Goal: Task Accomplishment & Management: Manage account settings

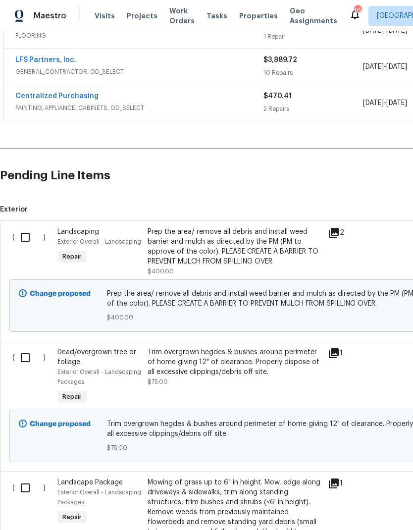
scroll to position [210, 0]
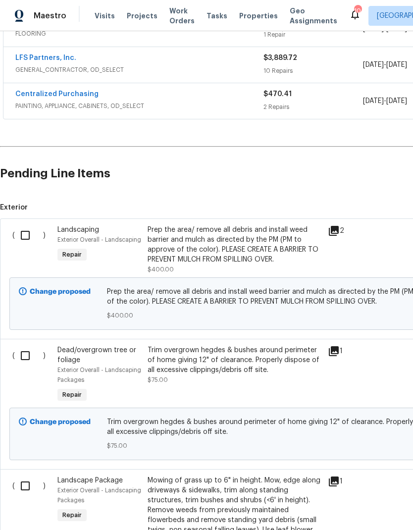
click at [20, 239] on input "checkbox" at bounding box center [29, 235] width 28 height 21
checkbox input "true"
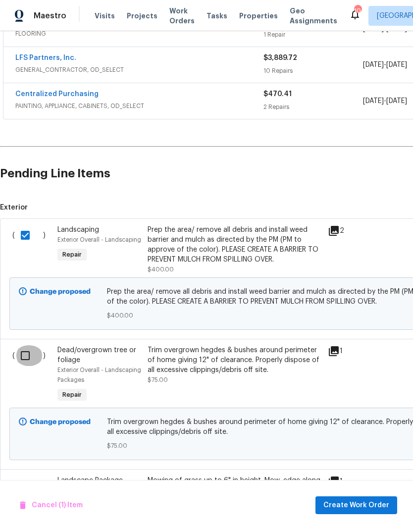
click at [27, 366] on input "checkbox" at bounding box center [29, 355] width 28 height 21
checkbox input "true"
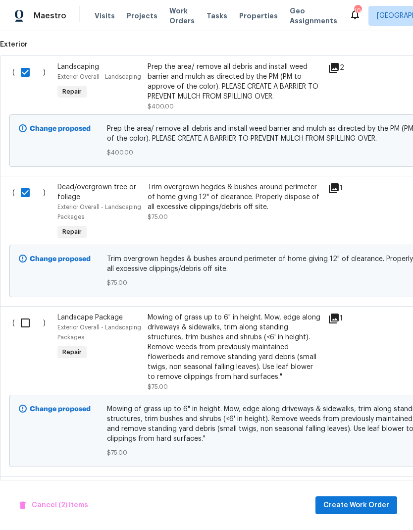
scroll to position [372, 0]
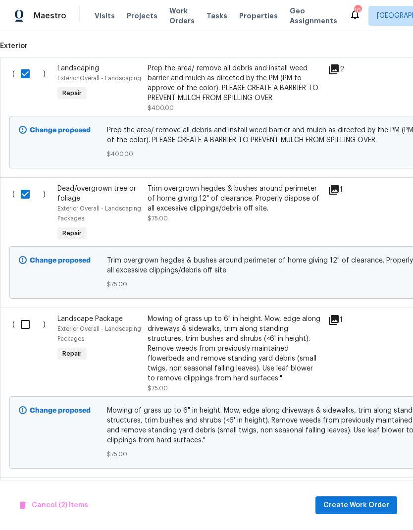
click at [40, 335] on input "checkbox" at bounding box center [29, 324] width 28 height 21
checkbox input "true"
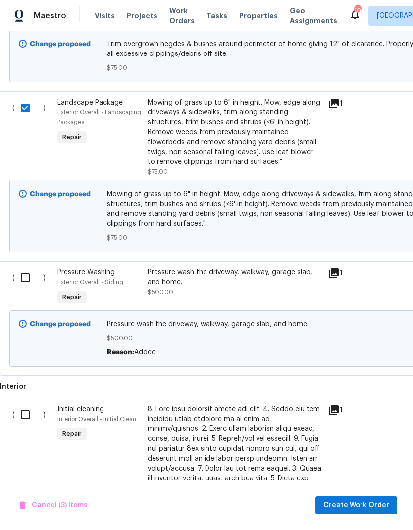
scroll to position [588, 0]
click at [27, 288] on input "checkbox" at bounding box center [29, 277] width 28 height 21
checkbox input "true"
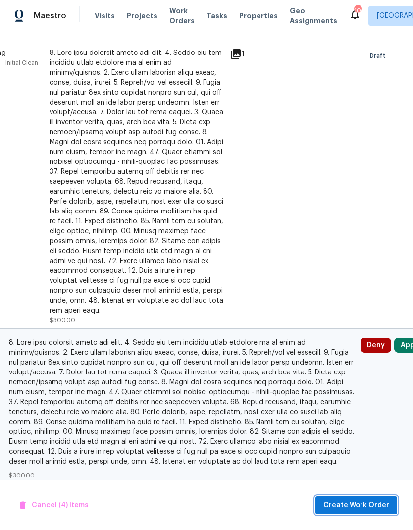
click at [375, 507] on span "Create Work Order" at bounding box center [356, 505] width 66 height 12
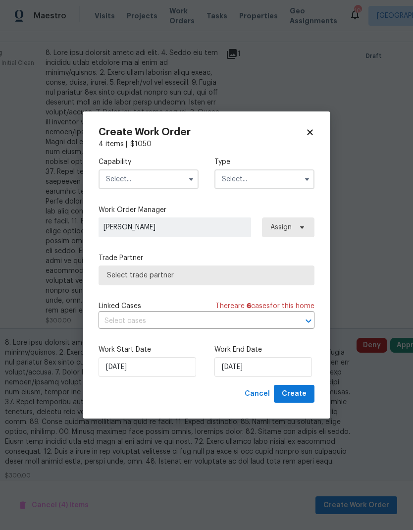
scroll to position [944, 102]
click at [170, 169] on input "text" at bounding box center [149, 179] width 100 height 20
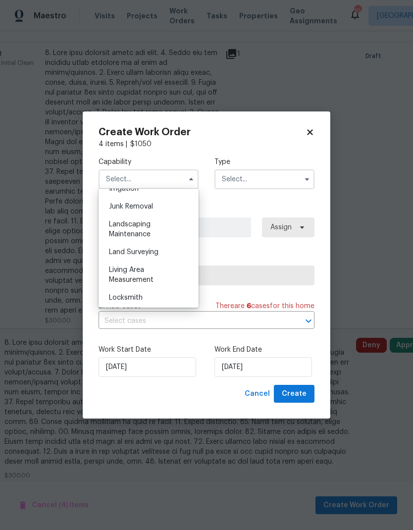
scroll to position [629, 0]
click at [146, 228] on div "Landscaping Maintenance" at bounding box center [148, 228] width 95 height 28
type input "Landscaping Maintenance"
click at [269, 178] on input "text" at bounding box center [264, 179] width 100 height 20
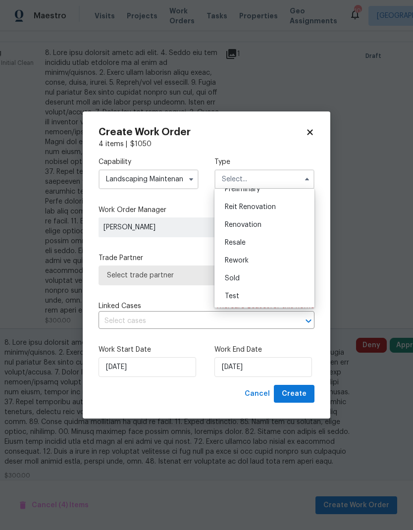
scroll to position [222, 0]
click at [254, 230] on span "Renovation" at bounding box center [243, 227] width 37 height 7
type input "Renovation"
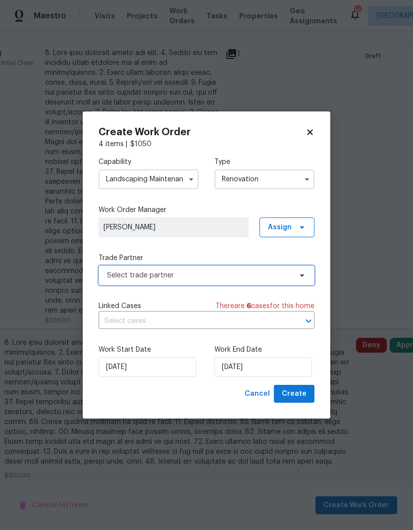
click at [296, 274] on span at bounding box center [300, 275] width 11 height 8
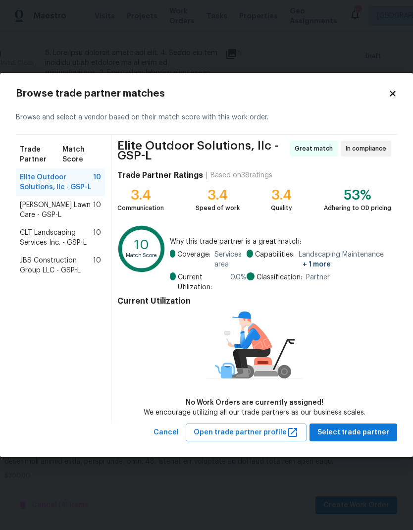
click at [78, 207] on span "[PERSON_NAME] Lawn Care - GSP-L" at bounding box center [56, 210] width 73 height 20
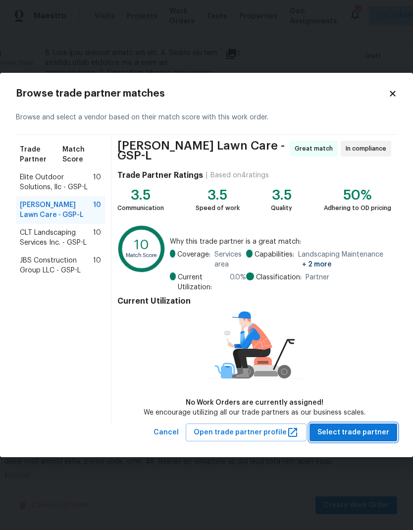
click at [377, 423] on button "Select trade partner" at bounding box center [353, 432] width 88 height 18
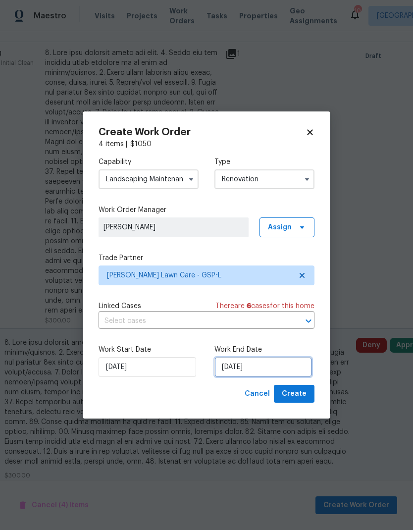
click at [260, 364] on input "[DATE]" at bounding box center [263, 367] width 98 height 20
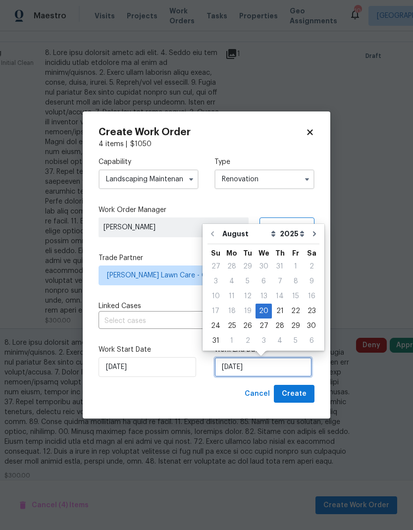
scroll to position [7, 0]
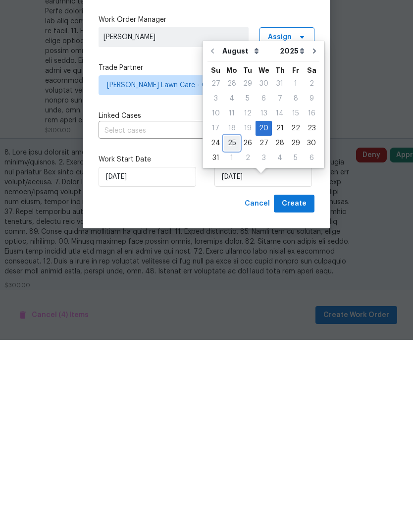
click at [224, 326] on div "25" at bounding box center [232, 333] width 16 height 14
type input "[DATE]"
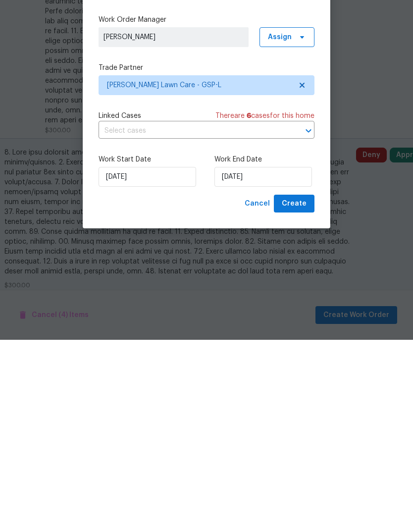
scroll to position [40, 0]
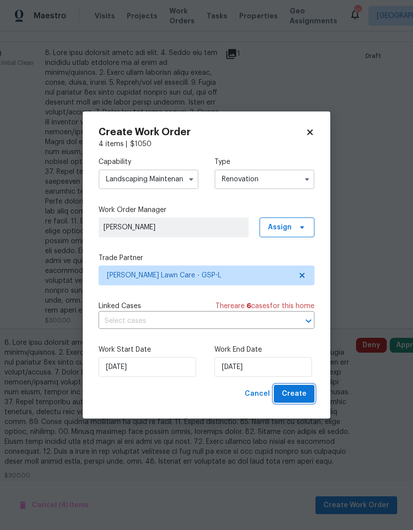
click at [298, 392] on span "Create" at bounding box center [294, 394] width 25 height 12
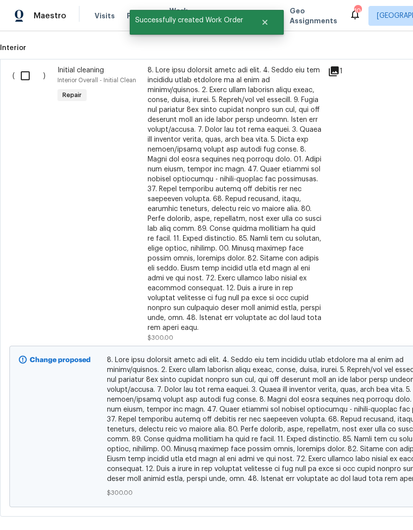
scroll to position [406, 0]
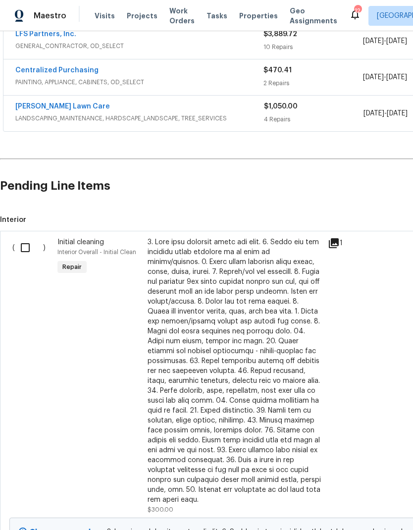
scroll to position [234, 0]
click at [25, 256] on input "checkbox" at bounding box center [29, 247] width 28 height 21
checkbox input "true"
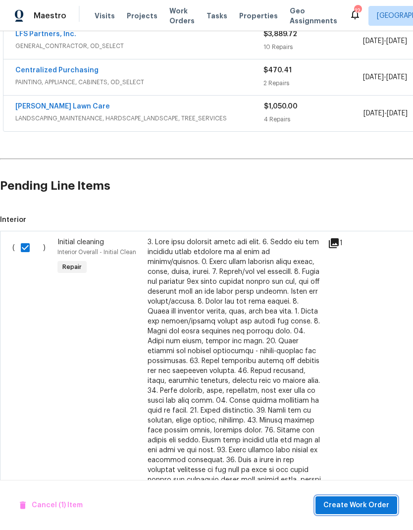
click at [364, 507] on span "Create Work Order" at bounding box center [356, 505] width 66 height 12
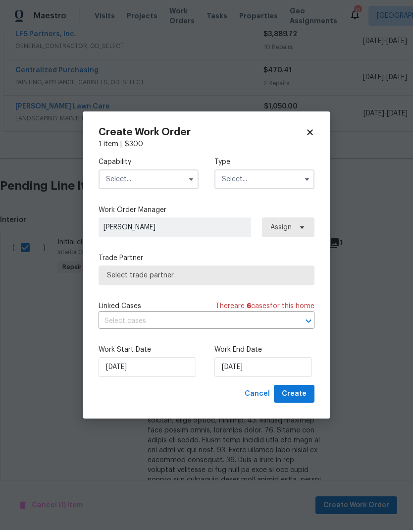
click at [170, 176] on input "text" at bounding box center [149, 179] width 100 height 20
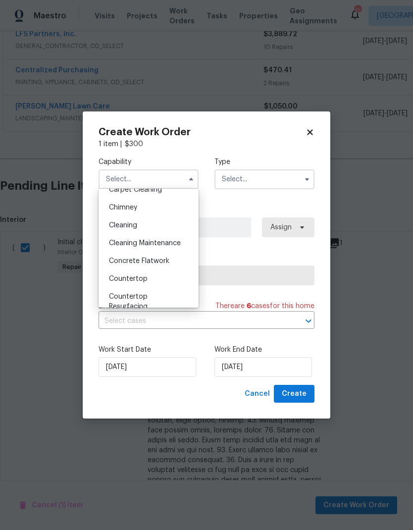
scroll to position [117, 0]
click at [134, 228] on span "Cleaning" at bounding box center [123, 225] width 28 height 7
type input "Cleaning"
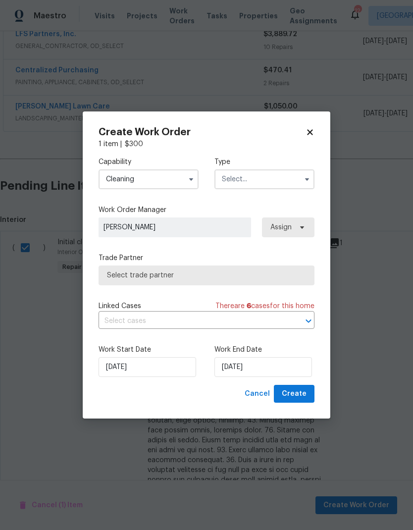
click at [281, 181] on input "text" at bounding box center [264, 179] width 100 height 20
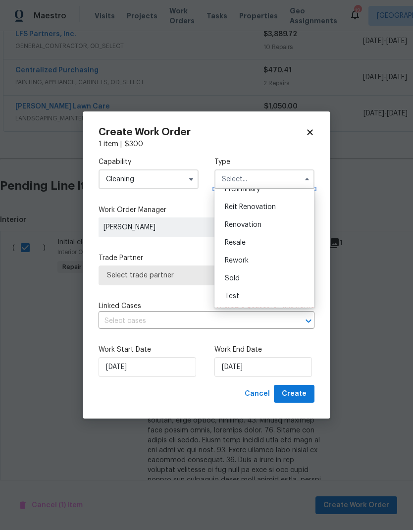
scroll to position [225, 0]
click at [260, 225] on span "Renovation" at bounding box center [243, 224] width 37 height 7
type input "Renovation"
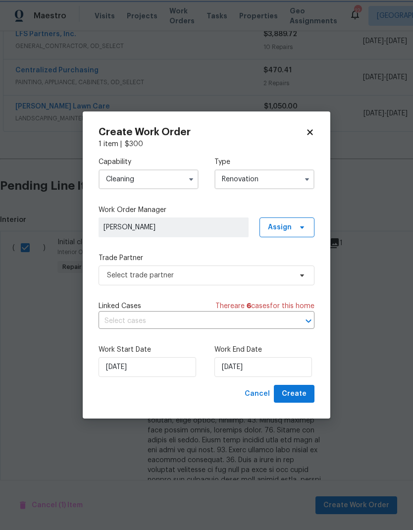
scroll to position [0, 0]
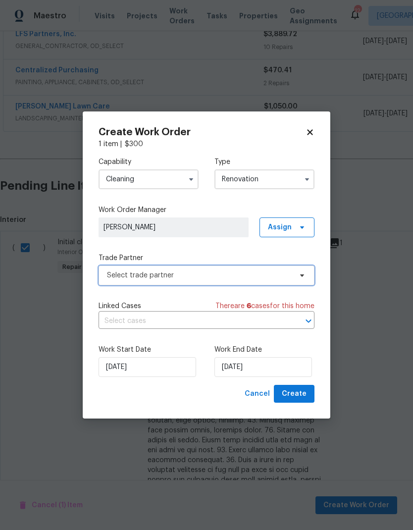
click at [268, 281] on span "Select trade partner" at bounding box center [207, 275] width 216 height 20
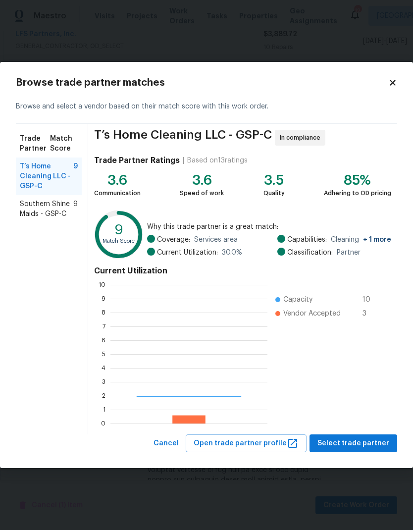
scroll to position [139, 157]
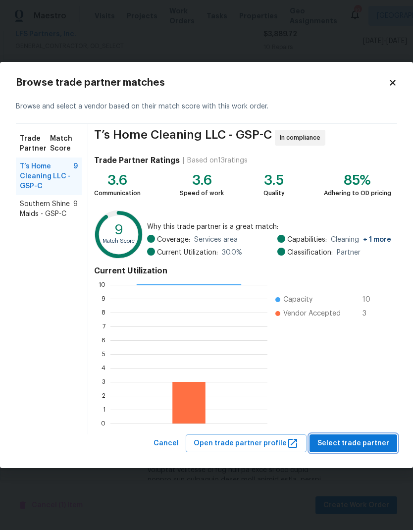
click at [359, 438] on span "Select trade partner" at bounding box center [353, 443] width 72 height 12
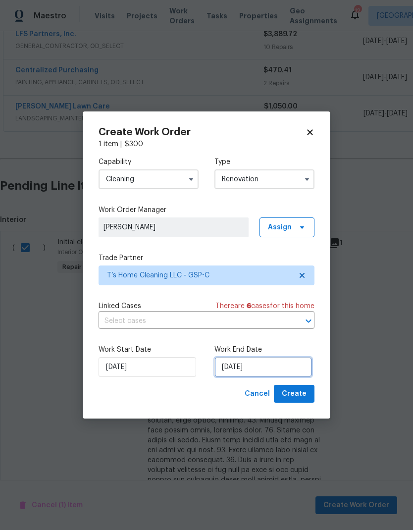
click at [250, 367] on input "[DATE]" at bounding box center [263, 367] width 98 height 20
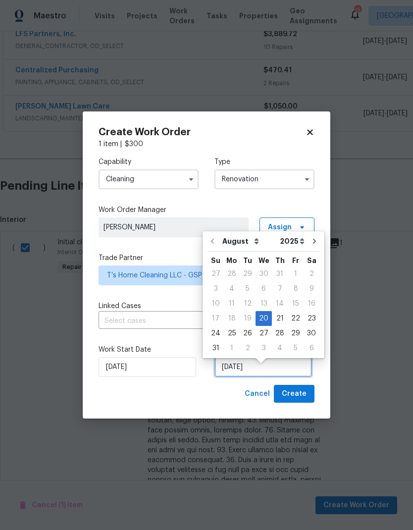
scroll to position [7, 0]
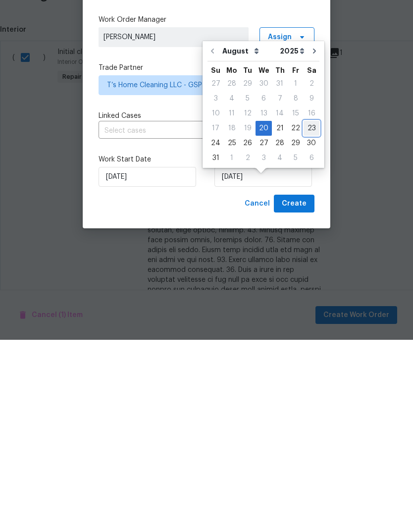
click at [310, 311] on div "23" at bounding box center [311, 318] width 16 height 14
type input "[DATE]"
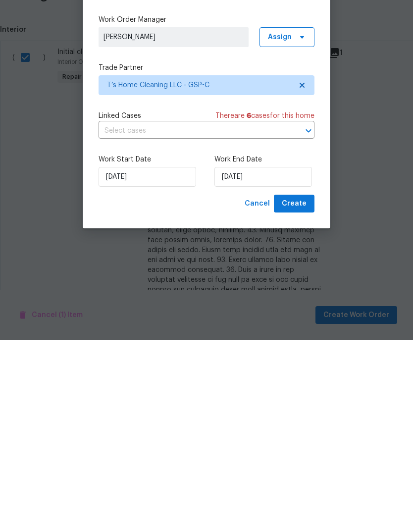
scroll to position [40, 0]
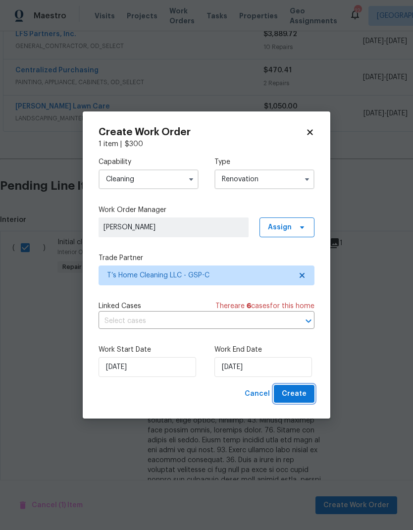
click at [302, 395] on span "Create" at bounding box center [294, 394] width 25 height 12
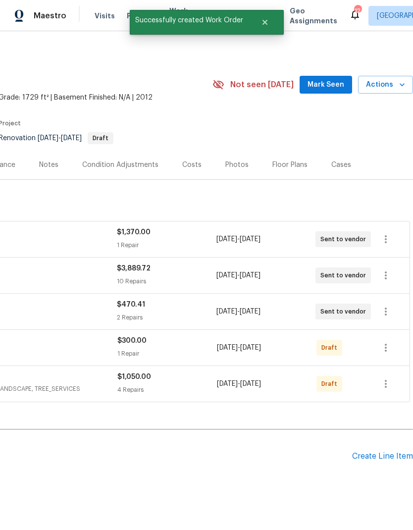
scroll to position [0, 147]
click at [388, 342] on icon "button" at bounding box center [386, 348] width 12 height 12
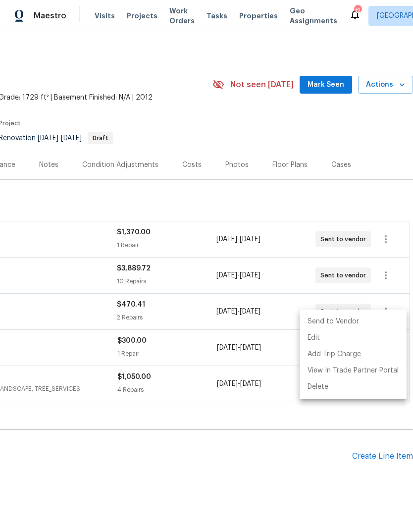
click at [362, 326] on li "Send to Vendor" at bounding box center [352, 321] width 107 height 16
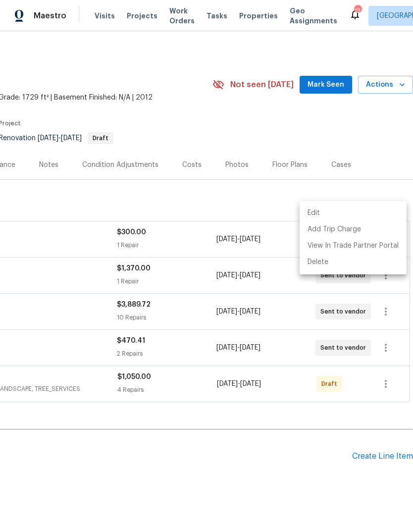
click at [312, 154] on div at bounding box center [206, 265] width 413 height 530
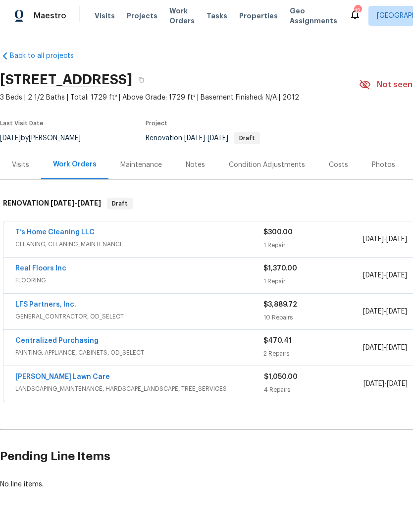
scroll to position [0, 0]
click at [37, 236] on link "T’s Home Cleaning LLC" at bounding box center [54, 232] width 79 height 7
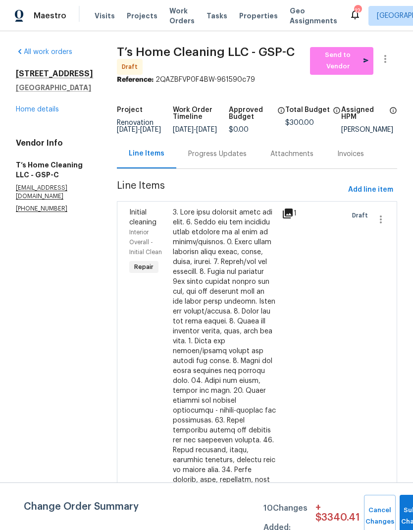
click at [245, 159] on div "Progress Updates" at bounding box center [217, 154] width 58 height 10
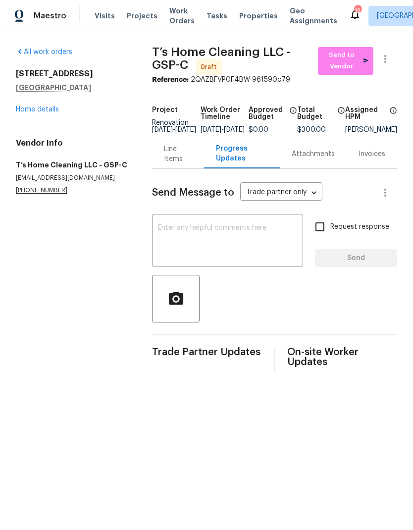
click at [235, 248] on textarea at bounding box center [227, 241] width 139 height 35
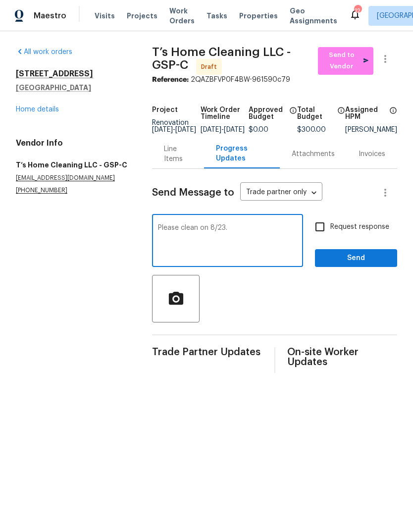
type textarea "Please clean on 8/23."
click at [319, 237] on input "Request response" at bounding box center [319, 226] width 21 height 21
checkbox input "true"
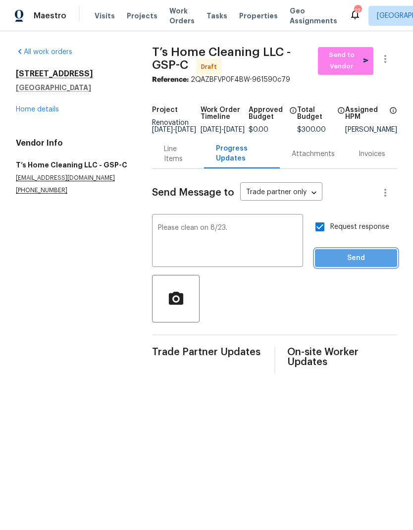
click at [355, 264] on span "Send" at bounding box center [356, 258] width 66 height 12
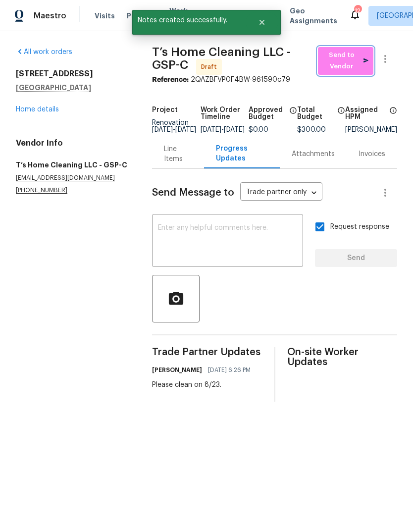
click at [345, 61] on span "Send to Vendor" at bounding box center [346, 60] width 46 height 23
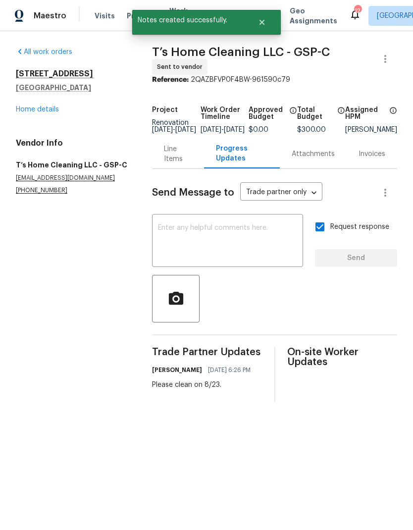
click at [55, 106] on link "Home details" at bounding box center [37, 109] width 43 height 7
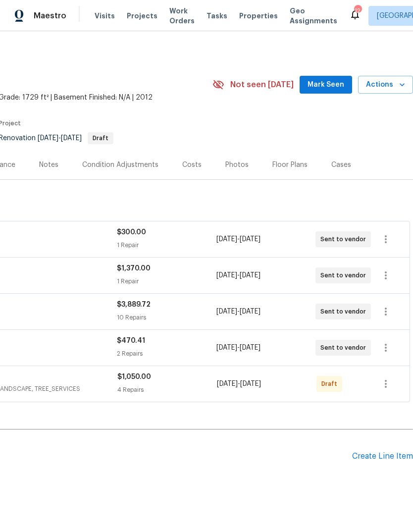
scroll to position [0, 147]
click at [390, 378] on icon "button" at bounding box center [386, 384] width 12 height 12
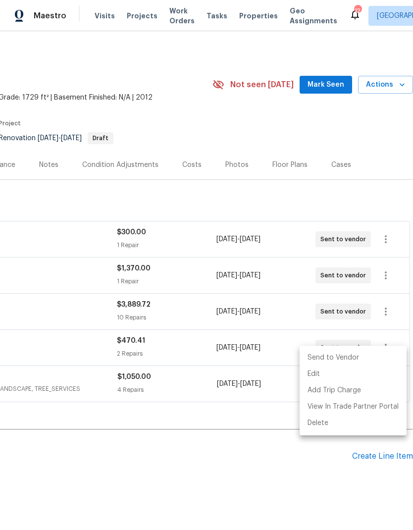
click at [346, 353] on li "Send to Vendor" at bounding box center [352, 357] width 107 height 16
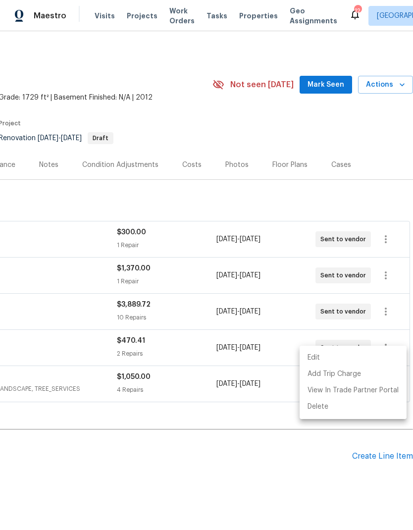
click at [291, 168] on div at bounding box center [206, 265] width 413 height 530
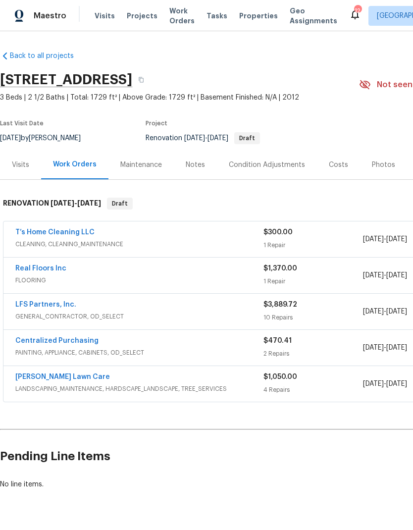
scroll to position [0, 0]
click at [69, 373] on link "[PERSON_NAME] Lawn Care" at bounding box center [62, 376] width 95 height 7
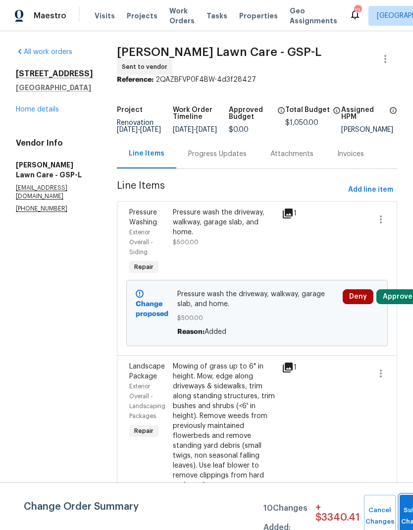
click at [404, 515] on span "Submit Changes" at bounding box center [415, 515] width 22 height 23
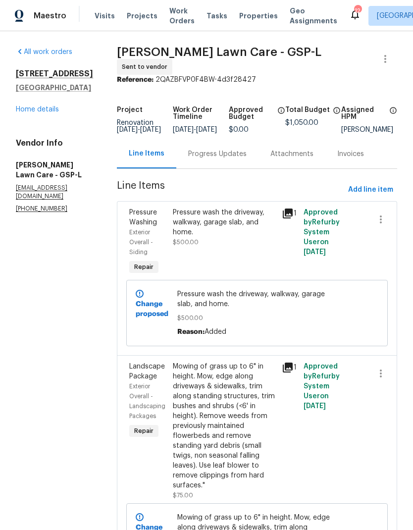
click at [230, 156] on div "Progress Updates" at bounding box center [217, 154] width 58 height 10
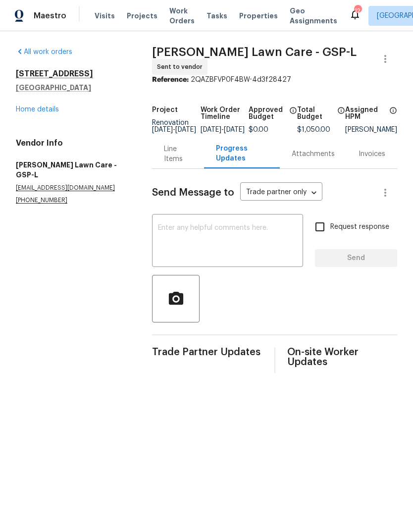
click at [242, 242] on textarea at bounding box center [227, 241] width 139 height 35
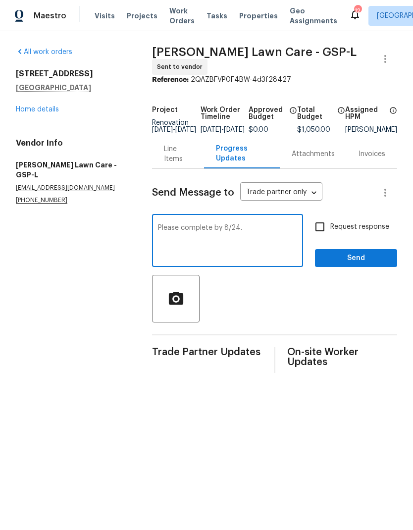
type textarea "Please complete by 8/24."
click at [321, 234] on input "Request response" at bounding box center [319, 226] width 21 height 21
checkbox input "true"
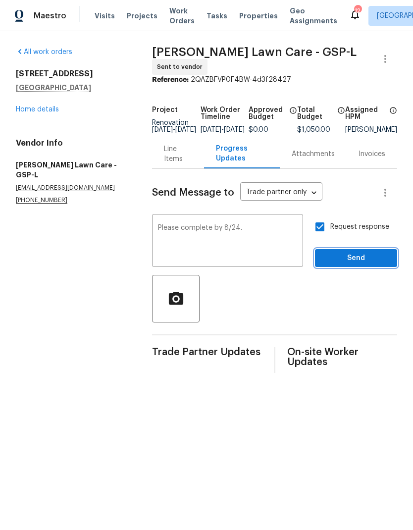
click at [354, 261] on span "Send" at bounding box center [356, 258] width 66 height 12
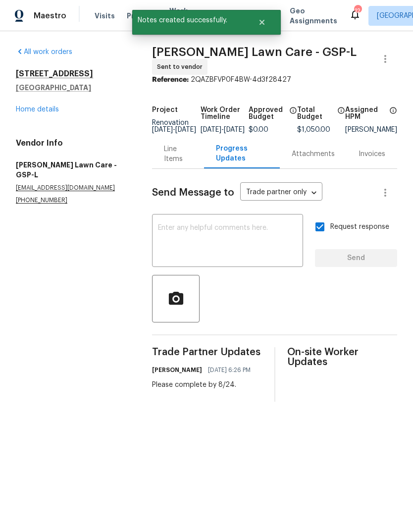
click at [41, 111] on link "Home details" at bounding box center [37, 109] width 43 height 7
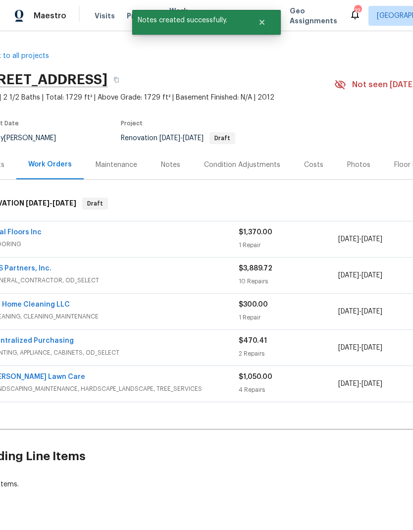
scroll to position [0, 24]
click at [166, 170] on div "Notes" at bounding box center [170, 165] width 19 height 10
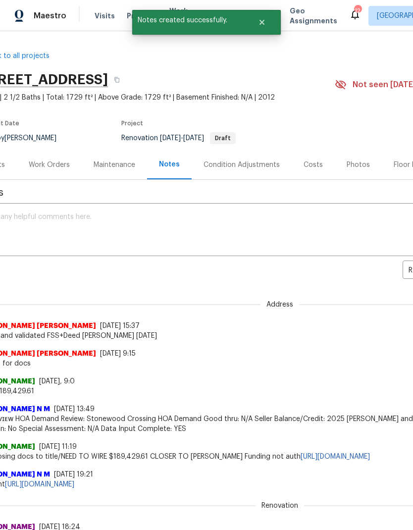
click at [166, 223] on textarea at bounding box center [255, 230] width 547 height 35
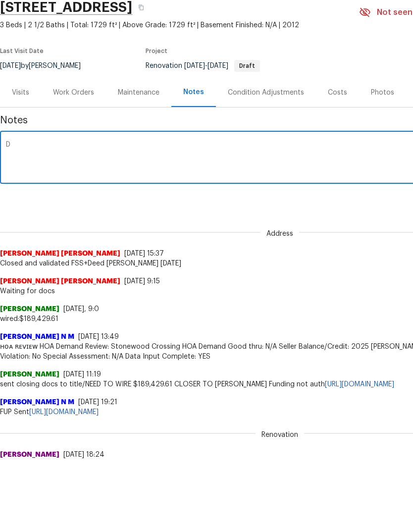
scroll to position [1, 0]
click at [147, 212] on textarea "D0w: all utilities are active. Home will need fill paint and" at bounding box center [279, 229] width 547 height 35
click at [146, 212] on textarea "D0w: all utilities are active. Home will need fill paint and" at bounding box center [279, 229] width 547 height 35
click at [230, 212] on textarea "D0w: all utilities are active. Home will need full paint and" at bounding box center [279, 229] width 547 height 35
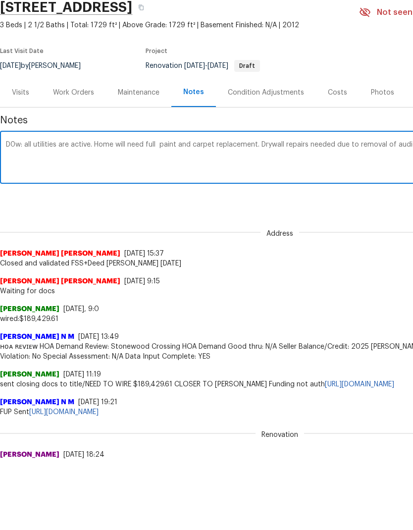
scroll to position [1, 147]
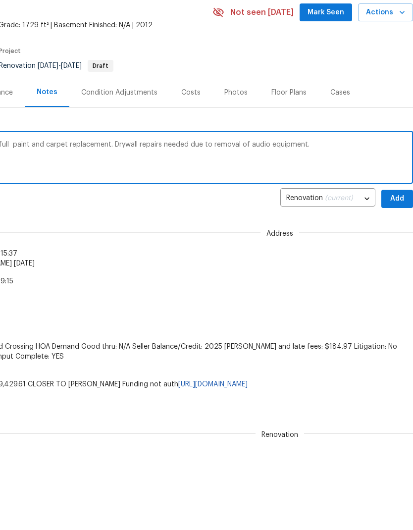
type textarea "D0w: all utilities are active. Home will need full paint and carpet replacement…"
click at [396, 263] on span "Add" at bounding box center [397, 269] width 16 height 12
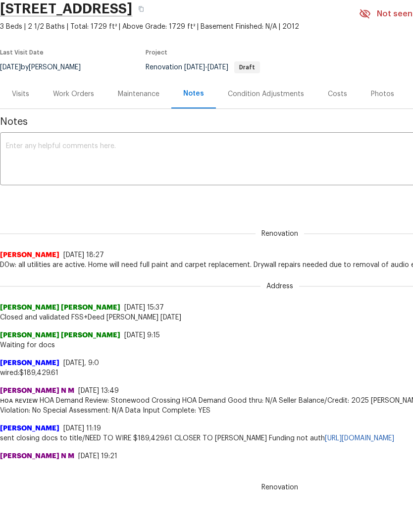
scroll to position [0, 0]
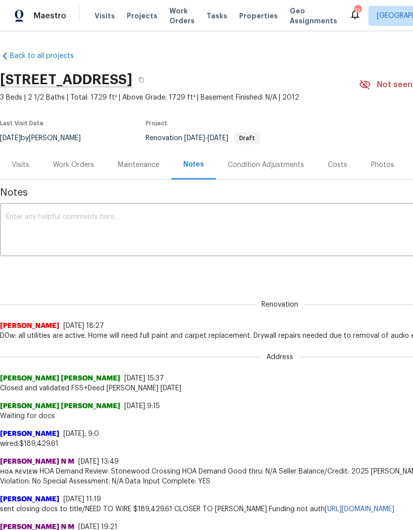
click at [174, 15] on span "Work Orders" at bounding box center [181, 16] width 25 height 20
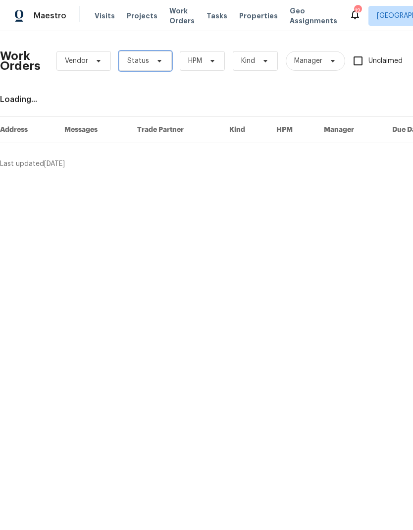
click at [158, 59] on icon at bounding box center [159, 61] width 8 height 8
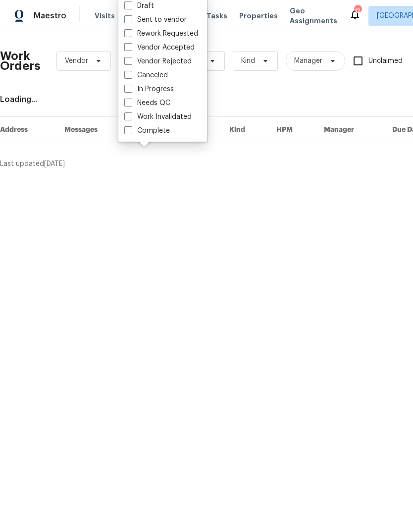
click at [130, 105] on span at bounding box center [128, 103] width 8 height 8
click at [130, 104] on input "Needs QC" at bounding box center [127, 101] width 6 height 6
checkbox input "true"
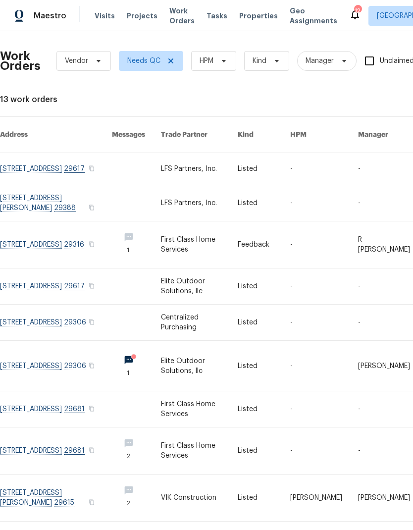
click at [216, 161] on link at bounding box center [199, 169] width 77 height 32
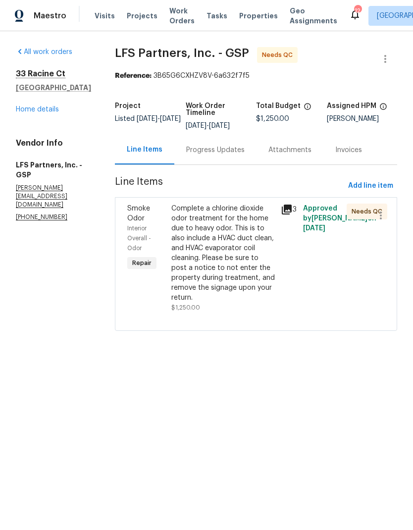
click at [215, 247] on div "Complete a chlorine dioxide odor treatment for the home due to heavy odor. This…" at bounding box center [223, 252] width 104 height 99
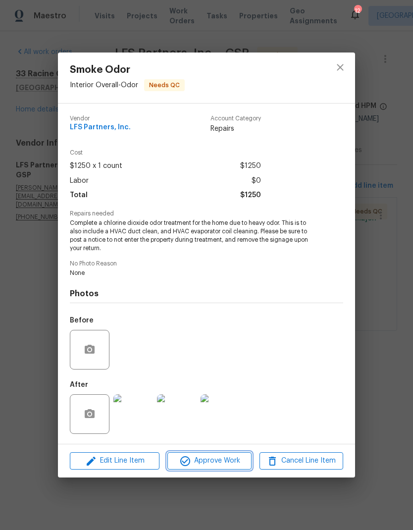
click at [224, 462] on span "Approve Work" at bounding box center [209, 460] width 78 height 12
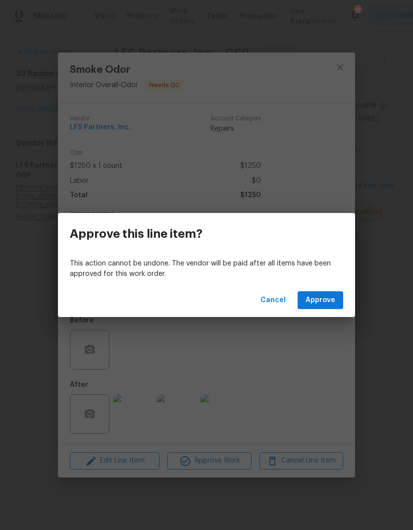
click at [326, 291] on button "Approve" at bounding box center [320, 300] width 46 height 18
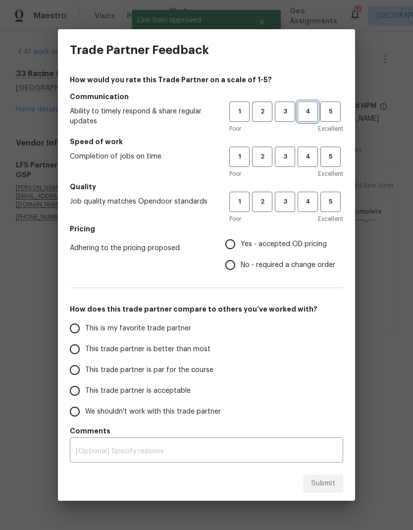
click at [307, 111] on span "4" at bounding box center [307, 111] width 18 height 11
click at [317, 151] on button "4" at bounding box center [307, 157] width 20 height 20
click at [311, 197] on span "4" at bounding box center [307, 201] width 18 height 11
click at [230, 242] on input "Yes - accepted OD pricing" at bounding box center [230, 244] width 21 height 21
radio input "true"
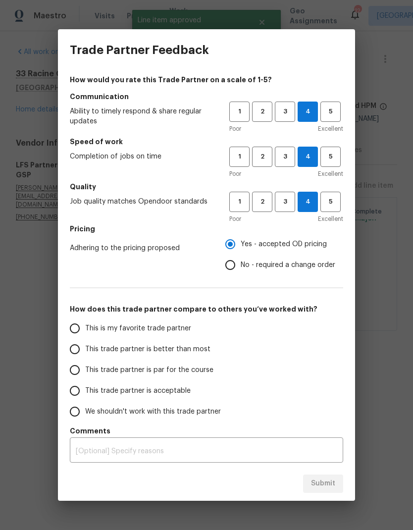
click at [74, 354] on input "This trade partner is better than most" at bounding box center [74, 349] width 21 height 21
click at [333, 481] on span "Submit" at bounding box center [323, 483] width 24 height 12
radio input "true"
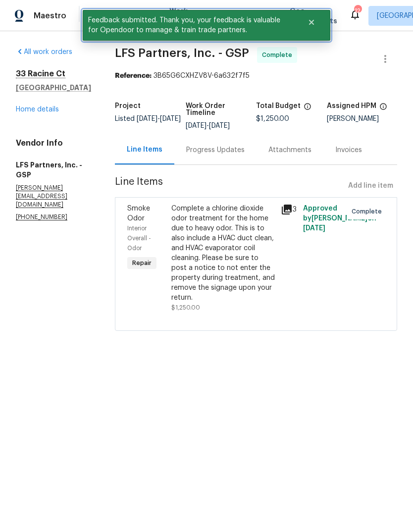
click at [314, 21] on icon "Close" at bounding box center [311, 22] width 8 height 8
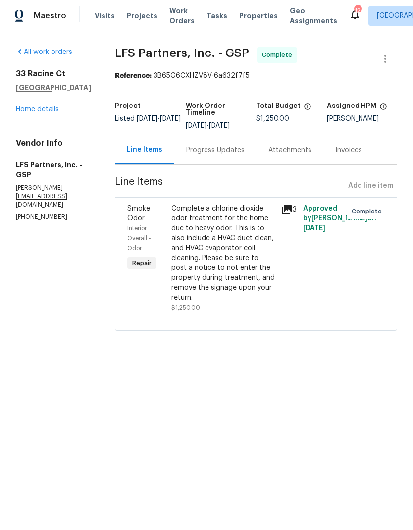
click at [177, 19] on span "Work Orders" at bounding box center [181, 16] width 25 height 20
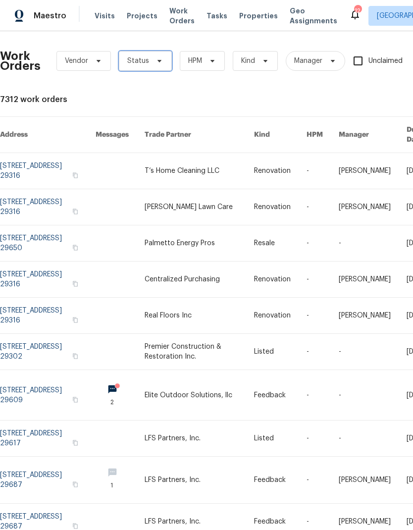
click at [160, 59] on icon at bounding box center [159, 61] width 8 height 8
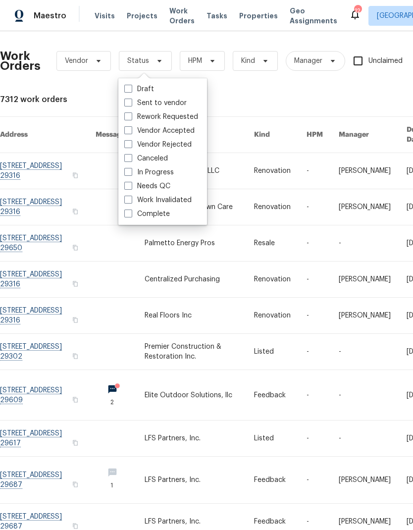
click at [134, 185] on label "Needs QC" at bounding box center [147, 186] width 46 height 10
click at [131, 185] on input "Needs QC" at bounding box center [127, 184] width 6 height 6
checkbox input "true"
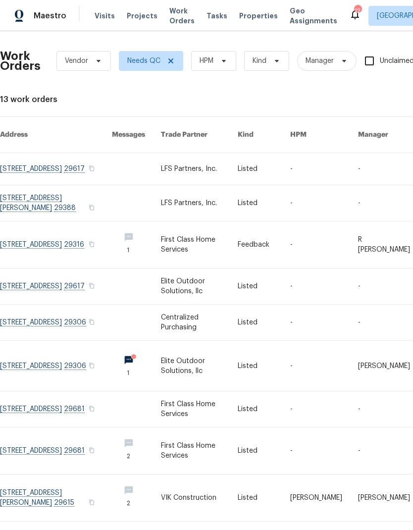
click at [85, 191] on link at bounding box center [56, 203] width 112 height 36
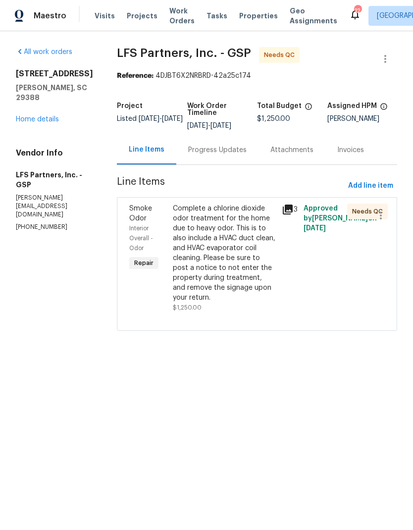
click at [196, 236] on div "Complete a chlorine dioxide odor treatment for the home due to heavy odor. This…" at bounding box center [224, 252] width 103 height 99
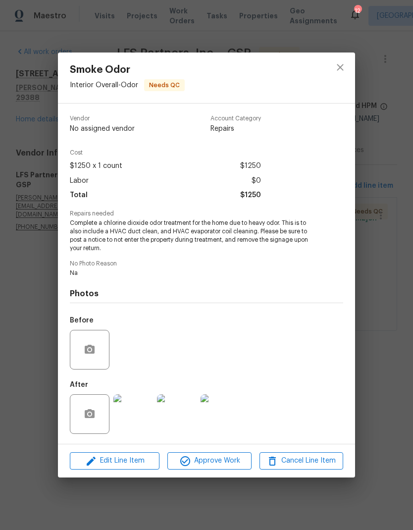
click at [201, 466] on span "Approve Work" at bounding box center [209, 460] width 78 height 12
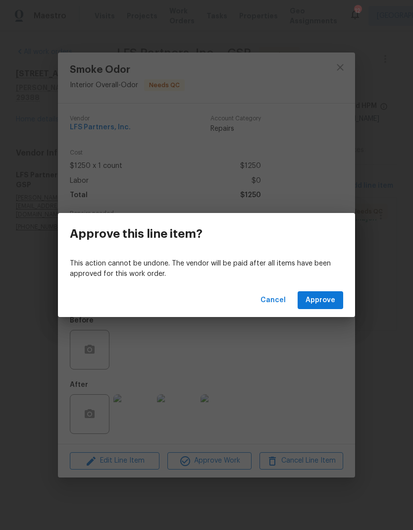
click at [302, 302] on button "Approve" at bounding box center [320, 300] width 46 height 18
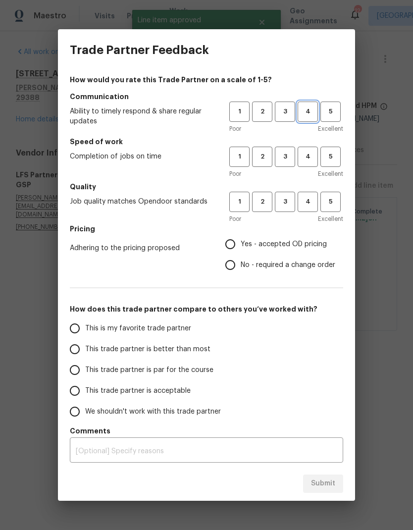
click at [306, 108] on span "4" at bounding box center [307, 111] width 18 height 11
click at [313, 153] on span "4" at bounding box center [307, 156] width 18 height 11
click at [312, 196] on button "4" at bounding box center [307, 202] width 20 height 20
click at [225, 245] on input "Yes - accepted OD pricing" at bounding box center [230, 244] width 21 height 21
radio input "true"
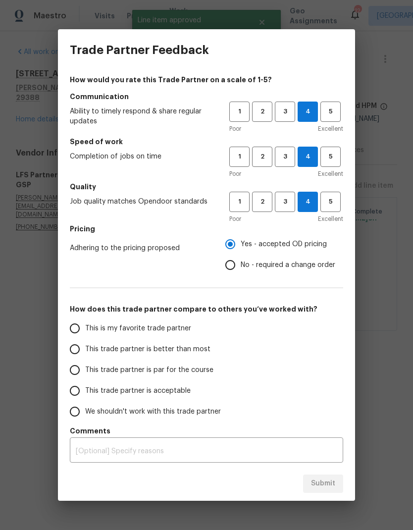
click at [80, 374] on input "This trade partner is par for the course" at bounding box center [74, 369] width 21 height 21
radio input "false"
click at [76, 356] on input "This trade partner is better than most" at bounding box center [74, 349] width 21 height 21
click at [328, 482] on span "Submit" at bounding box center [323, 483] width 24 height 12
radio input "true"
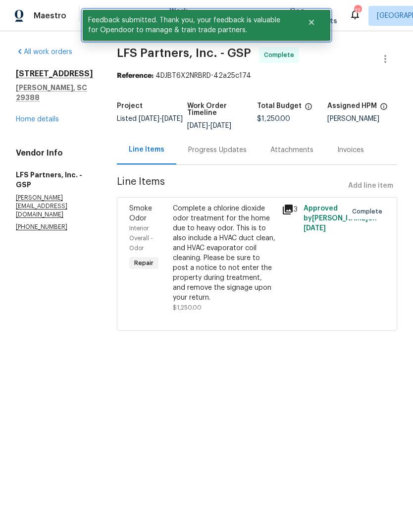
click at [318, 26] on button "Close" at bounding box center [311, 22] width 33 height 20
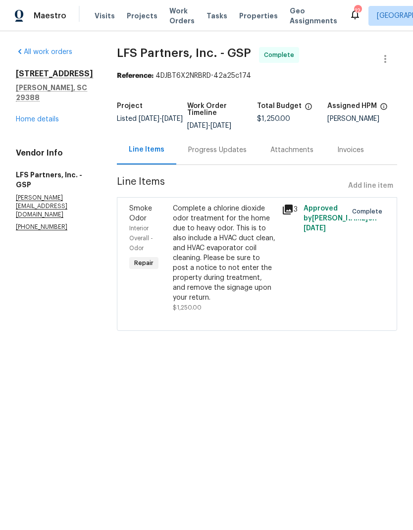
click at [178, 11] on span "Work Orders" at bounding box center [181, 16] width 25 height 20
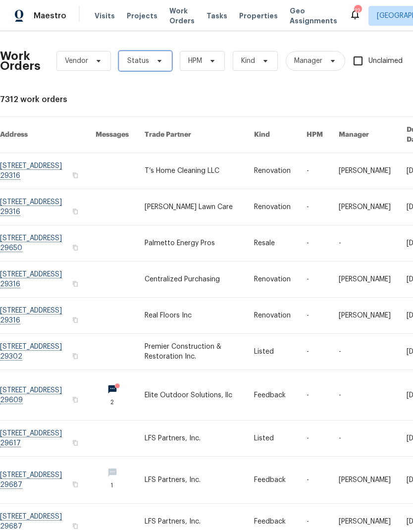
click at [159, 66] on span "Status" at bounding box center [145, 61] width 53 height 20
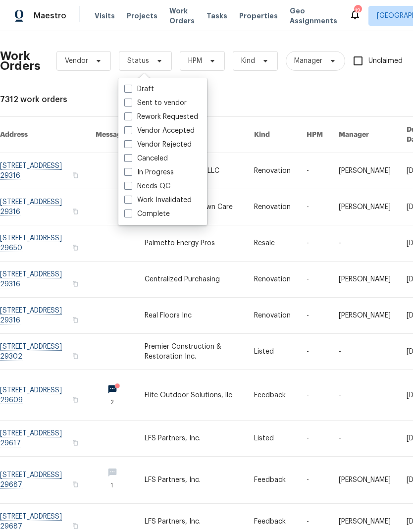
click at [132, 189] on label "Needs QC" at bounding box center [147, 186] width 46 height 10
click at [131, 188] on input "Needs QC" at bounding box center [127, 184] width 6 height 6
checkbox input "true"
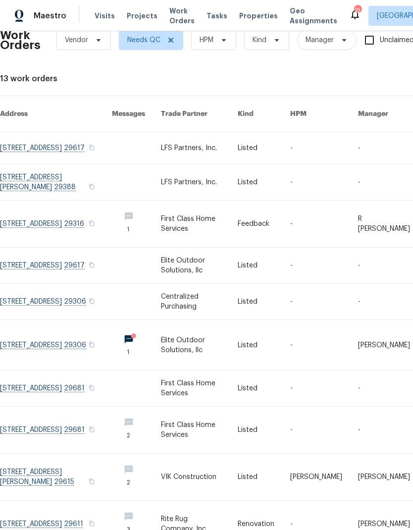
scroll to position [21, 0]
click at [94, 208] on link at bounding box center [56, 223] width 112 height 47
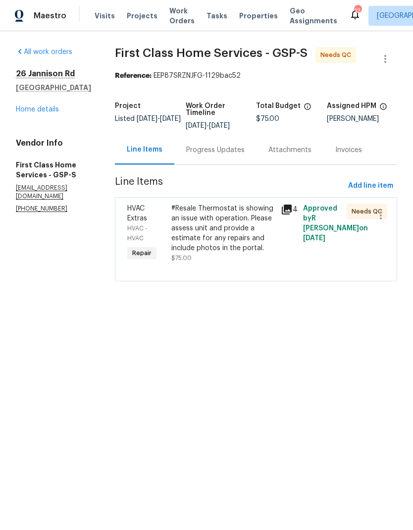
click at [214, 150] on div "Progress Updates" at bounding box center [215, 150] width 58 height 10
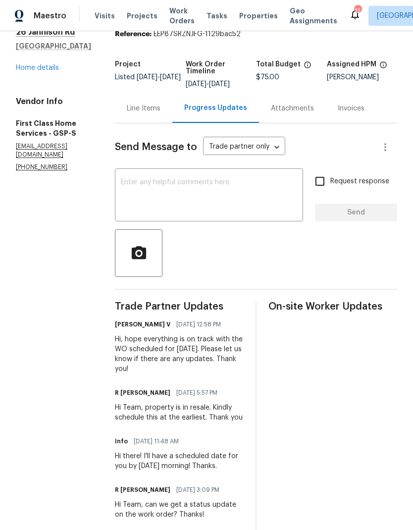
scroll to position [34, 0]
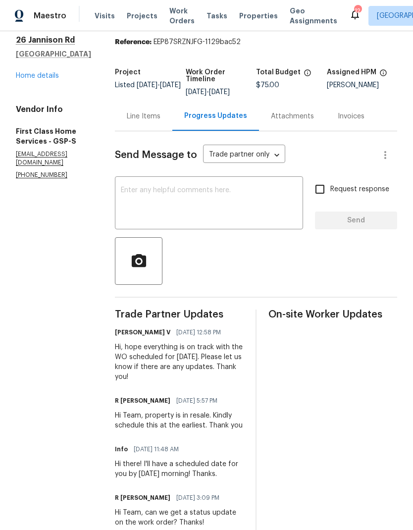
click at [140, 115] on div "Line Items" at bounding box center [144, 116] width 34 height 10
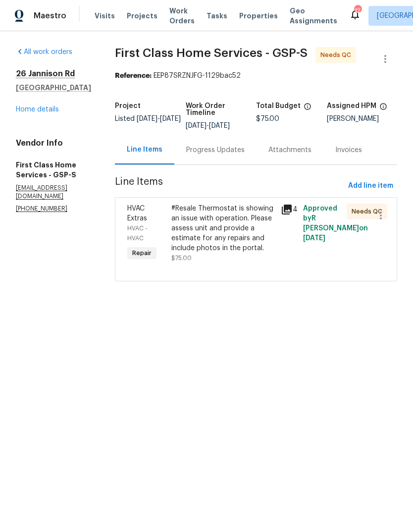
click at [193, 235] on div "#Resale Thermostat is showing an issue with operation. Please assess unit and p…" at bounding box center [223, 227] width 104 height 49
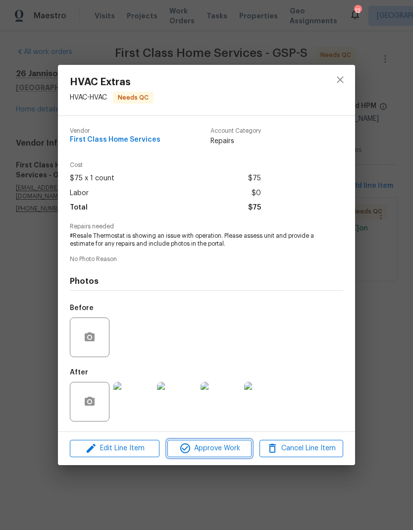
click at [228, 453] on span "Approve Work" at bounding box center [209, 448] width 78 height 12
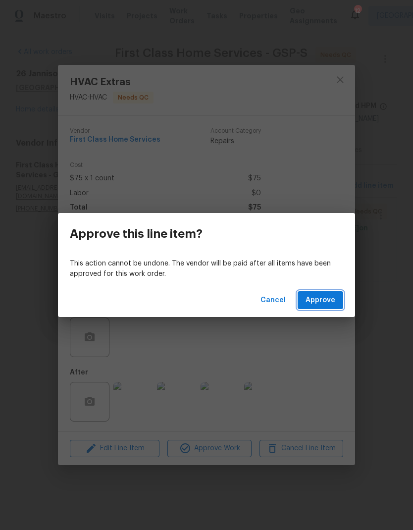
click at [326, 304] on span "Approve" at bounding box center [320, 300] width 30 height 12
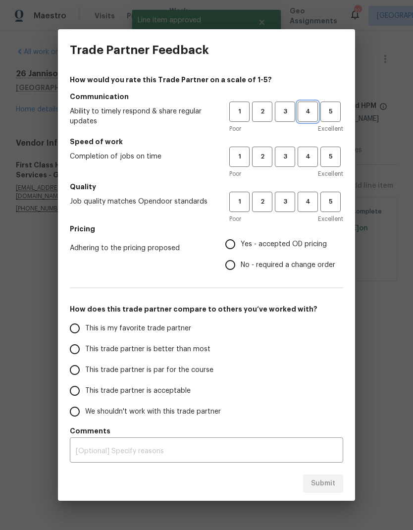
click at [306, 111] on span "4" at bounding box center [307, 111] width 18 height 11
click at [317, 159] on button "4" at bounding box center [307, 157] width 20 height 20
click at [310, 198] on span "4" at bounding box center [307, 201] width 18 height 11
click at [231, 248] on input "Yes - accepted OD pricing" at bounding box center [230, 244] width 21 height 21
radio input "true"
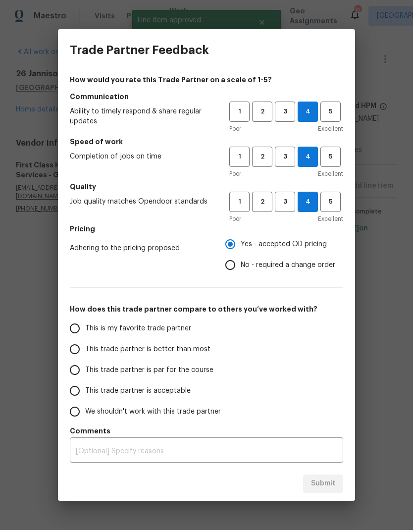
click at [68, 374] on input "This trade partner is par for the course" at bounding box center [74, 369] width 21 height 21
click at [323, 477] on button "Submit" at bounding box center [323, 483] width 40 height 18
radio input "true"
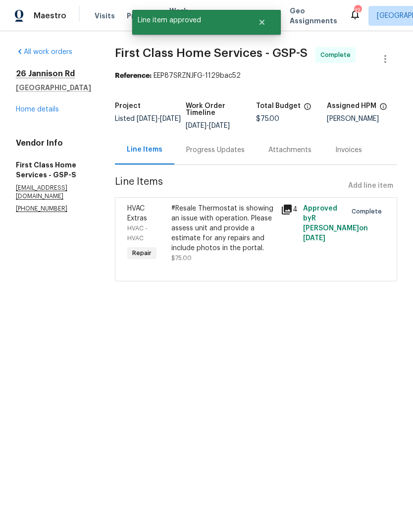
radio input "false"
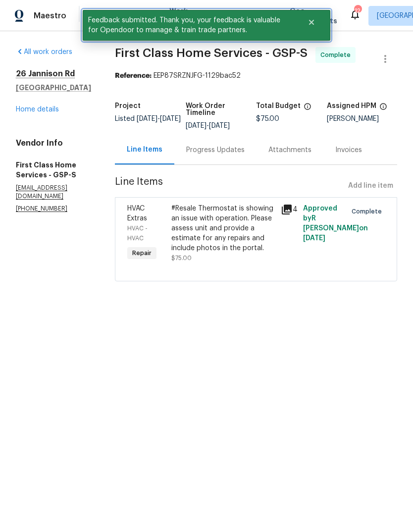
click at [311, 19] on icon "Close" at bounding box center [311, 22] width 8 height 8
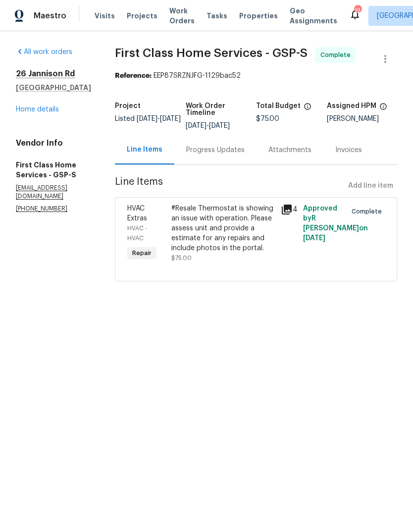
click at [176, 16] on span "Work Orders" at bounding box center [181, 16] width 25 height 20
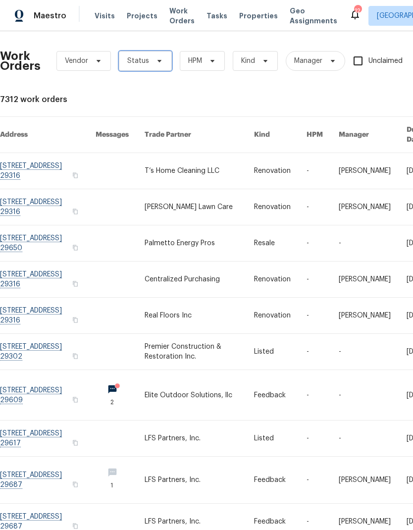
click at [158, 54] on span "Status" at bounding box center [145, 61] width 53 height 20
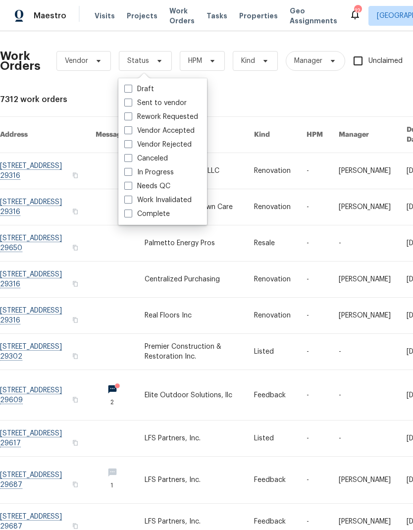
click at [130, 186] on span at bounding box center [128, 186] width 8 height 8
click at [130, 186] on input "Needs QC" at bounding box center [127, 184] width 6 height 6
checkbox input "true"
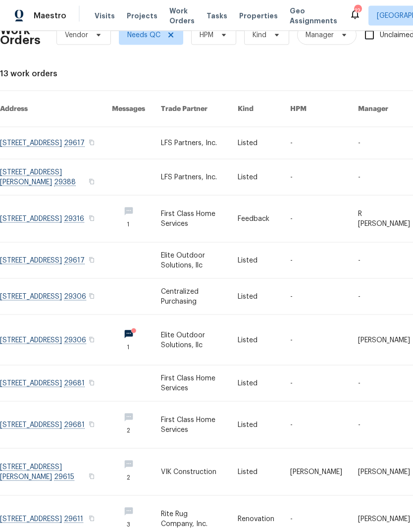
scroll to position [40, 0]
click at [93, 243] on link at bounding box center [56, 261] width 112 height 36
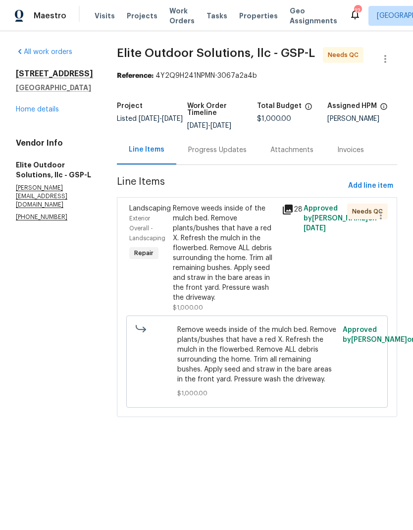
click at [193, 249] on div "Remove weeds inside of the mulch bed. Remove plants/bushes that have a red X. R…" at bounding box center [224, 252] width 103 height 99
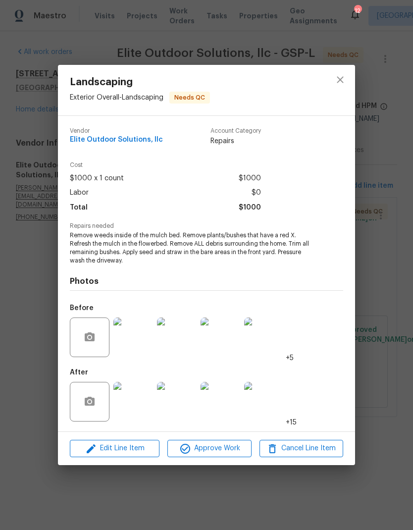
click at [224, 452] on span "Approve Work" at bounding box center [209, 448] width 78 height 12
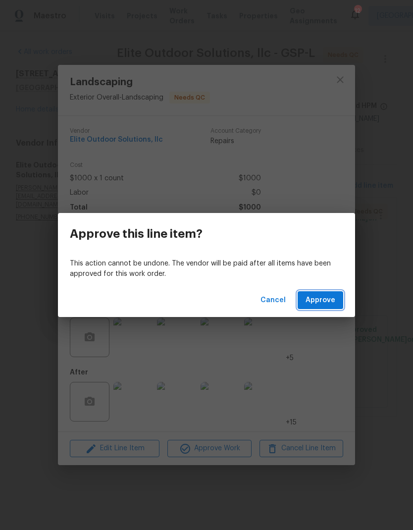
click at [325, 296] on span "Approve" at bounding box center [320, 300] width 30 height 12
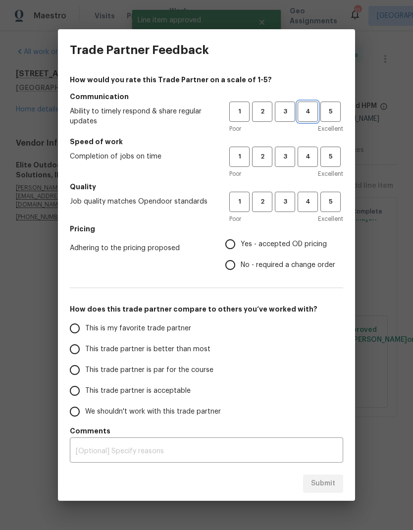
click at [307, 106] on span "4" at bounding box center [307, 111] width 18 height 11
click at [307, 148] on button "4" at bounding box center [307, 157] width 20 height 20
click at [312, 190] on h5 "Quality" at bounding box center [206, 187] width 273 height 10
click at [309, 198] on span "4" at bounding box center [307, 201] width 18 height 11
click at [226, 250] on input "Yes - accepted OD pricing" at bounding box center [230, 244] width 21 height 21
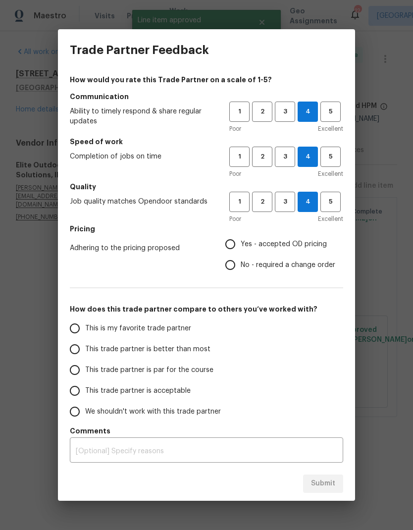
radio input "true"
click at [68, 370] on input "This trade partner is par for the course" at bounding box center [74, 369] width 21 height 21
radio input "false"
click at [70, 355] on input "This trade partner is better than most" at bounding box center [74, 349] width 21 height 21
click at [320, 481] on span "Submit" at bounding box center [323, 483] width 24 height 12
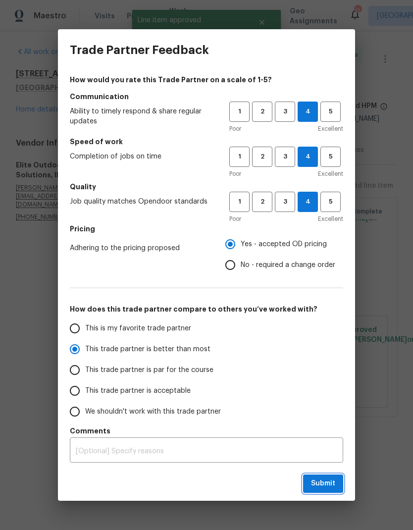
radio input "true"
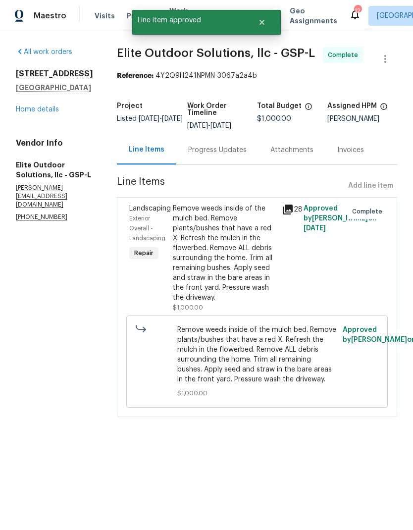
radio input "false"
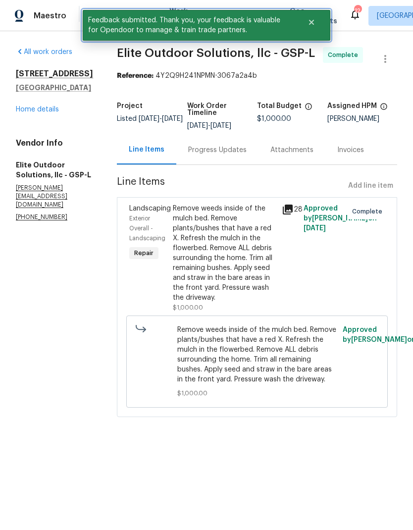
click at [312, 25] on icon "Close" at bounding box center [311, 22] width 8 height 8
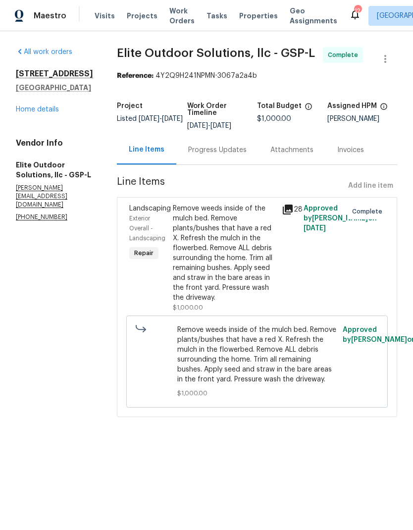
click at [174, 19] on span "Work Orders" at bounding box center [181, 16] width 25 height 20
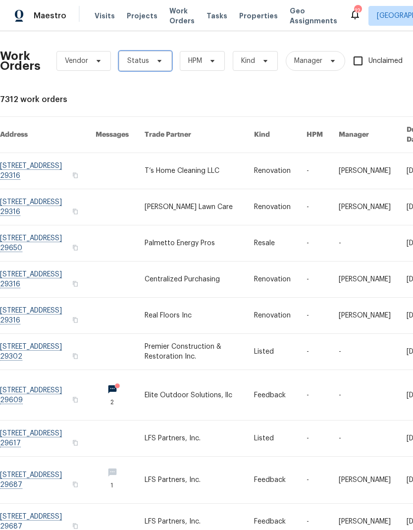
click at [162, 56] on span "Status" at bounding box center [145, 61] width 53 height 20
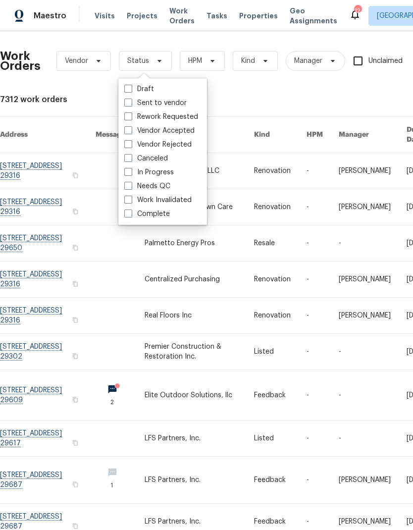
click at [129, 184] on span at bounding box center [128, 186] width 8 height 8
click at [129, 184] on input "Needs QC" at bounding box center [127, 184] width 6 height 6
checkbox input "true"
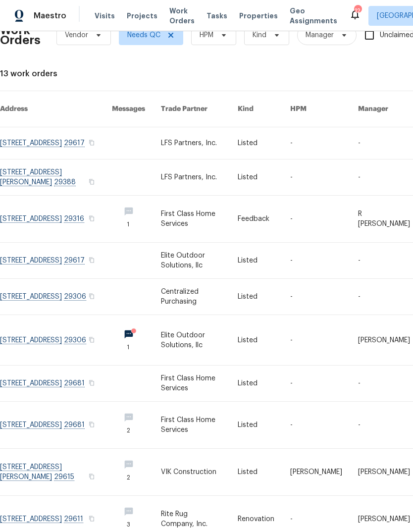
scroll to position [26, 0]
click at [91, 328] on link at bounding box center [56, 340] width 112 height 50
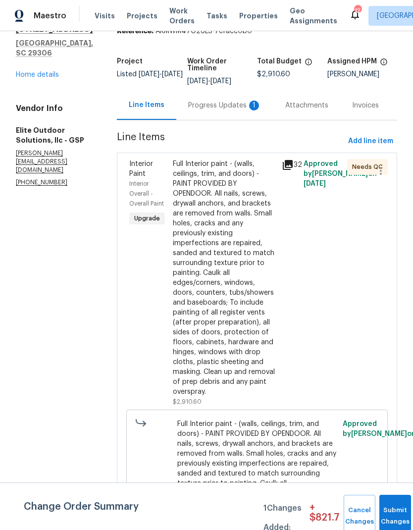
scroll to position [44, 0]
click at [395, 503] on button "Submit Changes" at bounding box center [395, 515] width 32 height 43
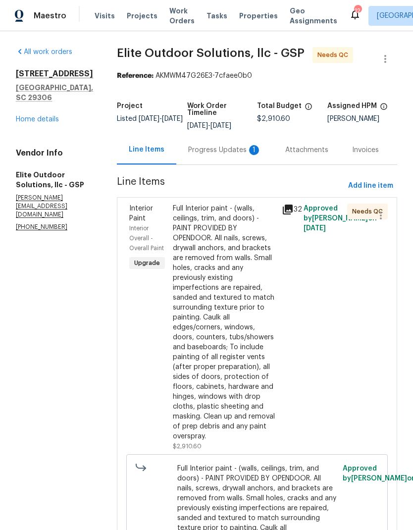
scroll to position [0, 0]
click at [214, 148] on div "Progress Updates 1" at bounding box center [224, 150] width 73 height 10
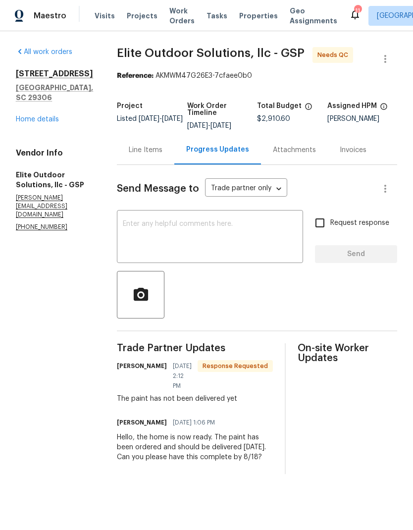
click at [152, 151] on div "Line Items" at bounding box center [146, 150] width 34 height 10
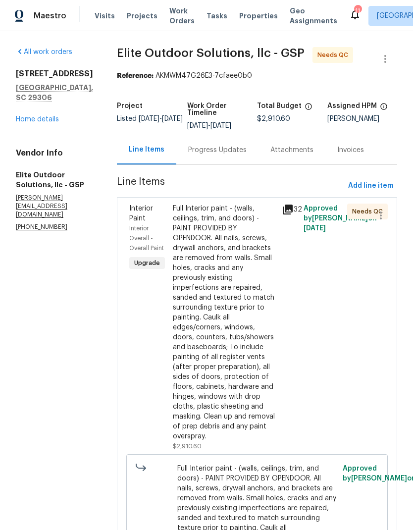
click at [198, 333] on div "Full Interior paint - (walls, ceilings, trim, and doors) - PAINT PROVIDED BY OP…" at bounding box center [224, 322] width 103 height 238
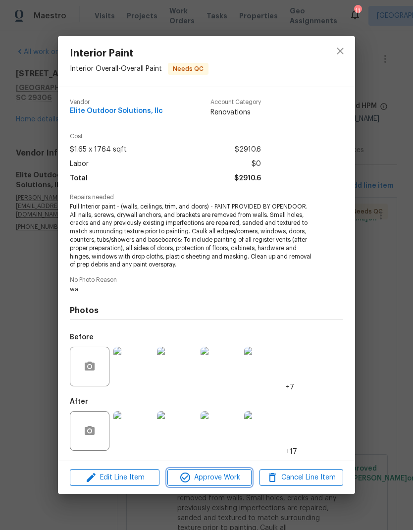
click at [246, 483] on span "Approve Work" at bounding box center [209, 477] width 78 height 12
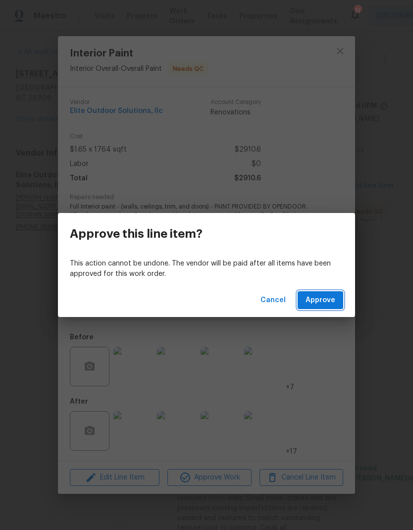
click at [332, 305] on span "Approve" at bounding box center [320, 300] width 30 height 12
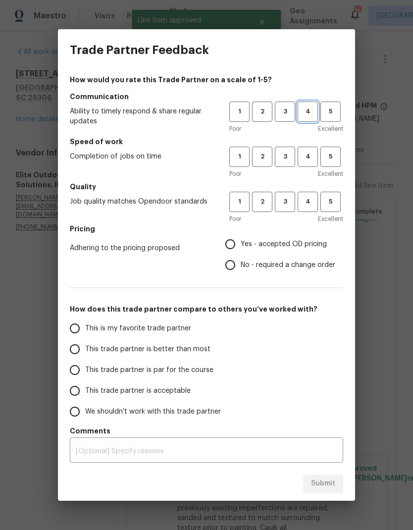
click at [304, 113] on span "4" at bounding box center [307, 111] width 18 height 11
click at [309, 152] on span "4" at bounding box center [307, 156] width 18 height 11
click at [315, 196] on button "4" at bounding box center [307, 202] width 20 height 20
click at [238, 243] on input "Yes - accepted OD pricing" at bounding box center [230, 244] width 21 height 21
radio input "true"
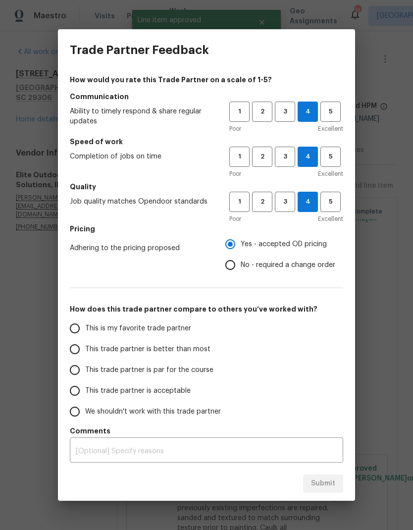
click at [78, 357] on input "This trade partner is better than most" at bounding box center [74, 349] width 21 height 21
click at [336, 484] on button "Submit" at bounding box center [323, 483] width 40 height 18
radio input "true"
radio input "false"
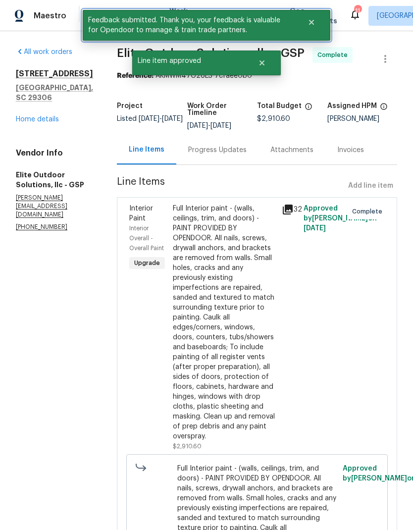
click at [312, 20] on icon "Close" at bounding box center [311, 22] width 5 height 5
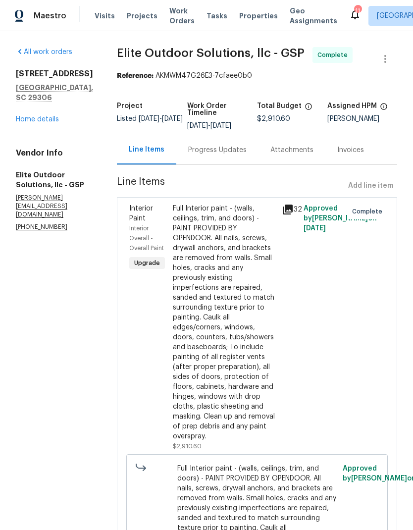
click at [176, 12] on span "Work Orders" at bounding box center [181, 16] width 25 height 20
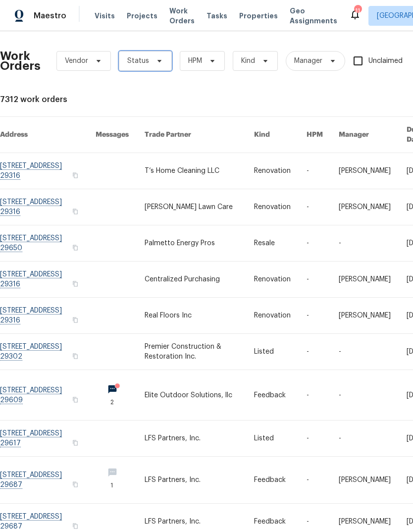
click at [152, 55] on span "Status" at bounding box center [145, 61] width 53 height 20
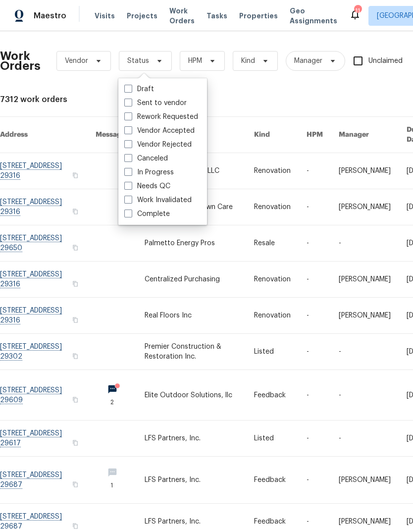
click at [135, 189] on label "Needs QC" at bounding box center [147, 186] width 46 height 10
click at [131, 188] on input "Needs QC" at bounding box center [127, 184] width 6 height 6
checkbox input "true"
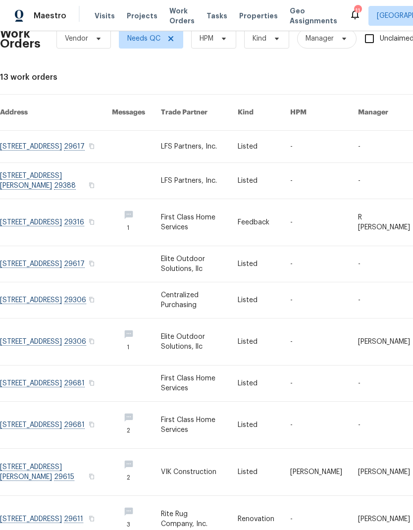
scroll to position [22, 0]
click at [87, 367] on link at bounding box center [56, 383] width 112 height 36
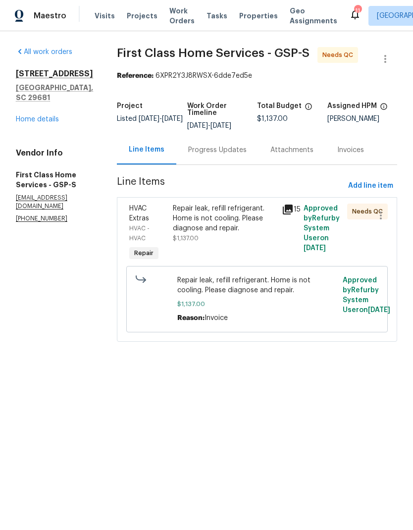
click at [221, 224] on div "Repair leak, refill refrigerant. Home is not cooling. Please diagnose and repai…" at bounding box center [224, 218] width 103 height 30
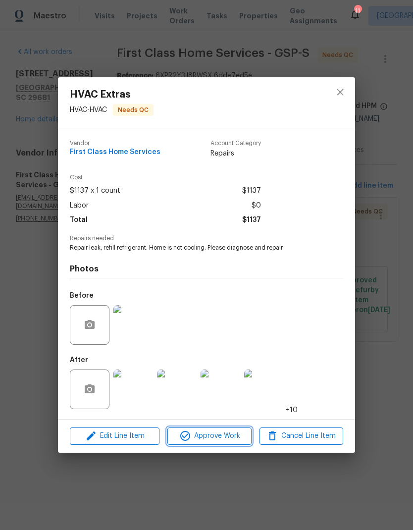
click at [232, 437] on span "Approve Work" at bounding box center [209, 436] width 78 height 12
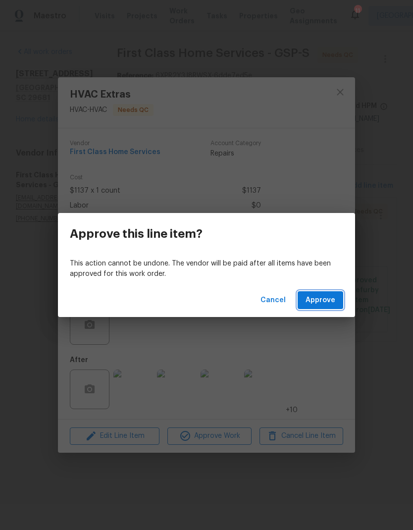
click at [322, 298] on span "Approve" at bounding box center [320, 300] width 30 height 12
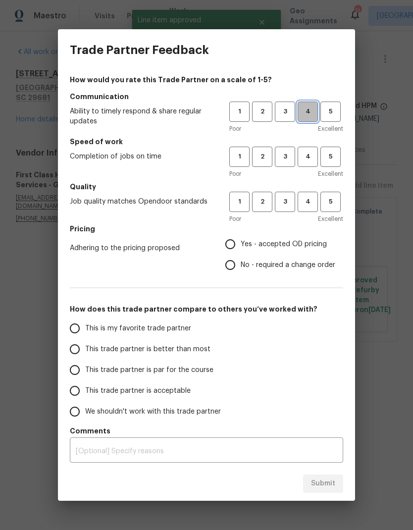
click at [307, 109] on span "4" at bounding box center [307, 111] width 18 height 11
click at [317, 156] on button "4" at bounding box center [307, 157] width 20 height 20
click at [312, 198] on span "4" at bounding box center [307, 201] width 18 height 11
click at [241, 246] on input "Yes - accepted OD pricing" at bounding box center [230, 244] width 21 height 21
radio input "true"
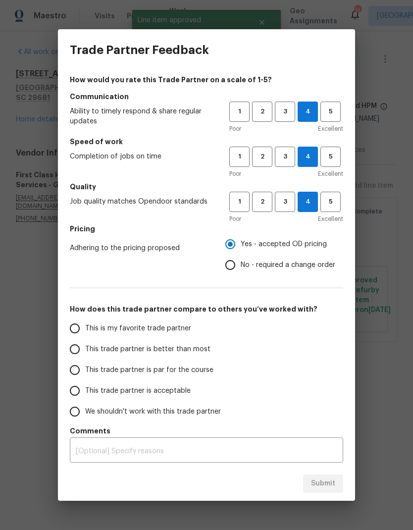
click at [84, 343] on label "This trade partner is better than most" at bounding box center [142, 349] width 156 height 21
click at [84, 343] on input "This trade partner is better than most" at bounding box center [74, 349] width 21 height 21
click at [334, 481] on span "Submit" at bounding box center [323, 483] width 24 height 12
radio input "true"
radio input "false"
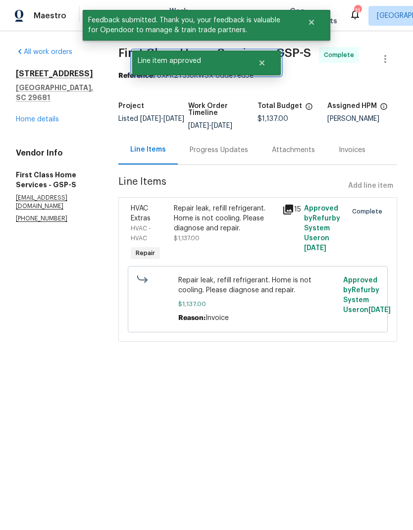
click at [262, 64] on icon "Close" at bounding box center [261, 62] width 5 height 5
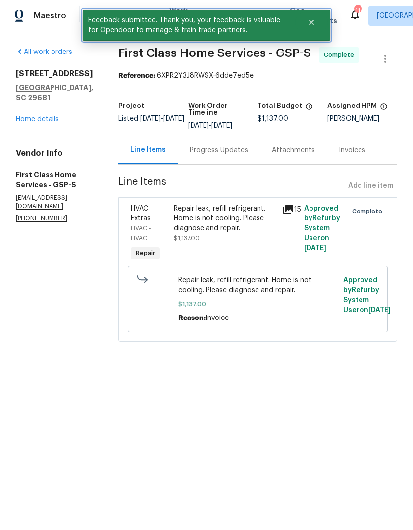
click at [318, 14] on button "Close" at bounding box center [311, 22] width 33 height 20
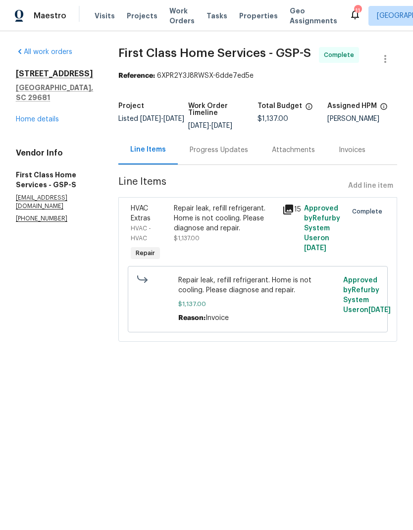
click at [252, 11] on span "Properties" at bounding box center [258, 16] width 39 height 10
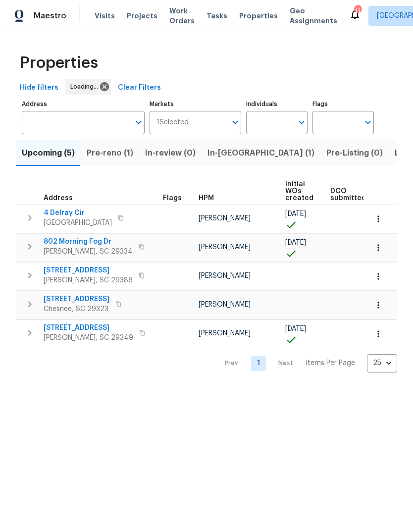
click at [175, 16] on span "Work Orders" at bounding box center [181, 16] width 25 height 20
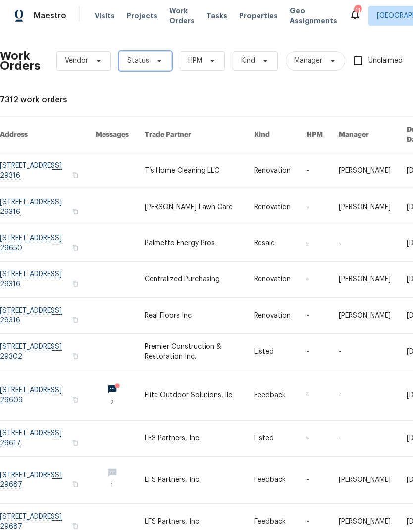
click at [155, 60] on icon at bounding box center [159, 61] width 8 height 8
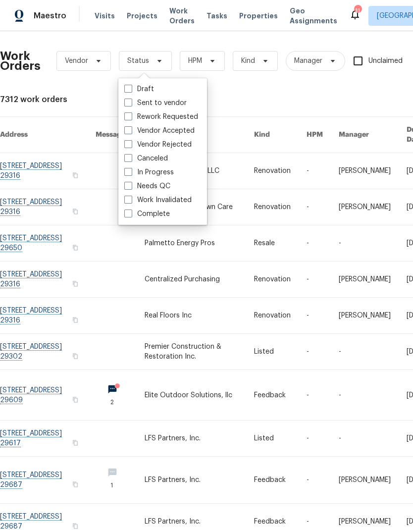
click at [135, 185] on label "Needs QC" at bounding box center [147, 186] width 46 height 10
click at [131, 185] on input "Needs QC" at bounding box center [127, 184] width 6 height 6
checkbox input "true"
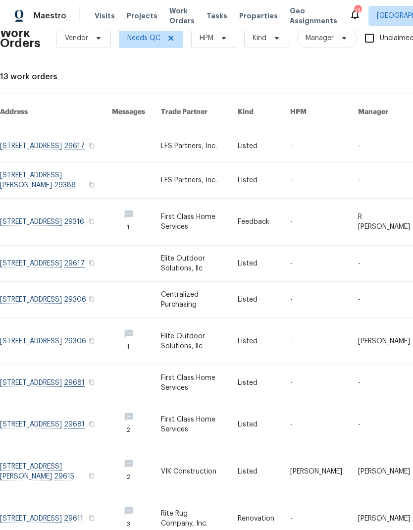
scroll to position [22, 0]
click at [81, 414] on link at bounding box center [56, 424] width 112 height 47
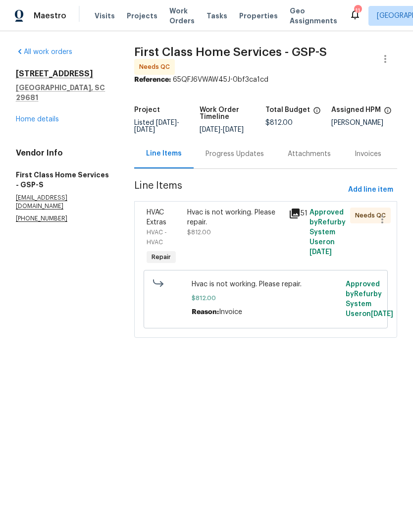
click at [235, 234] on div "Hvac is not working. Please repair. $812.00" at bounding box center [235, 222] width 96 height 30
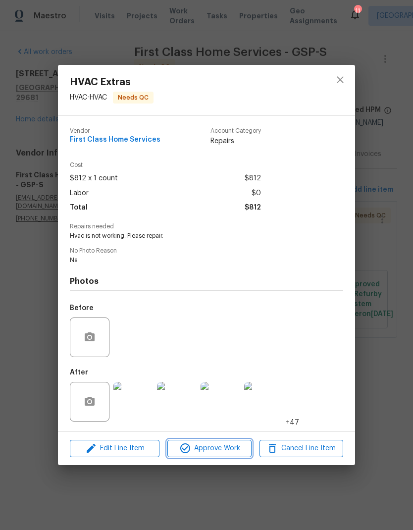
click at [227, 454] on span "Approve Work" at bounding box center [209, 448] width 78 height 12
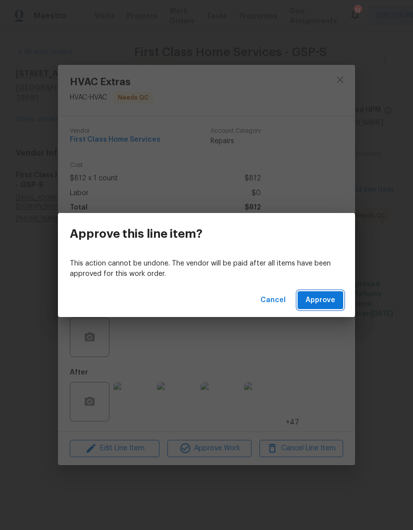
click at [324, 308] on button "Approve" at bounding box center [320, 300] width 46 height 18
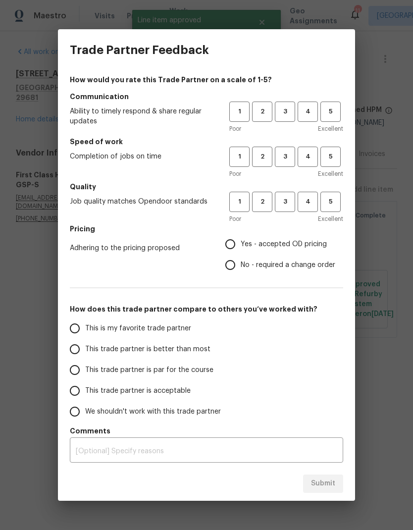
click at [306, 113] on span "4" at bounding box center [307, 111] width 18 height 11
click at [307, 152] on span "4" at bounding box center [307, 156] width 18 height 11
click at [311, 199] on span "4" at bounding box center [307, 201] width 18 height 11
click at [240, 247] on input "Yes - accepted OD pricing" at bounding box center [230, 244] width 21 height 21
radio input "true"
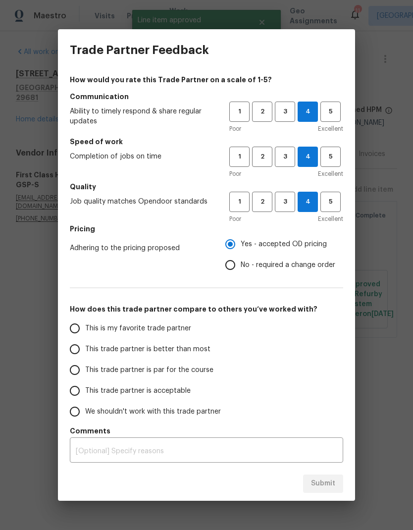
click at [75, 353] on input "This trade partner is better than most" at bounding box center [74, 349] width 21 height 21
click at [332, 481] on span "Submit" at bounding box center [323, 483] width 24 height 12
radio input "true"
radio input "false"
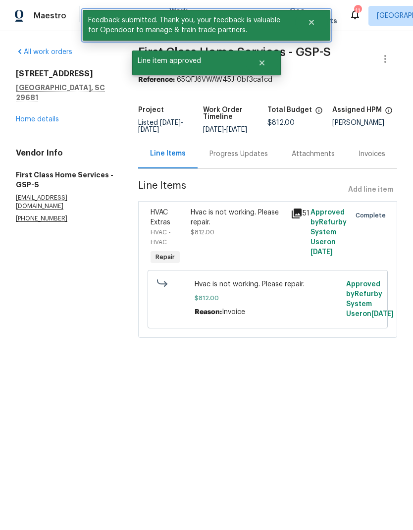
click at [310, 23] on icon "Close" at bounding box center [311, 22] width 5 height 5
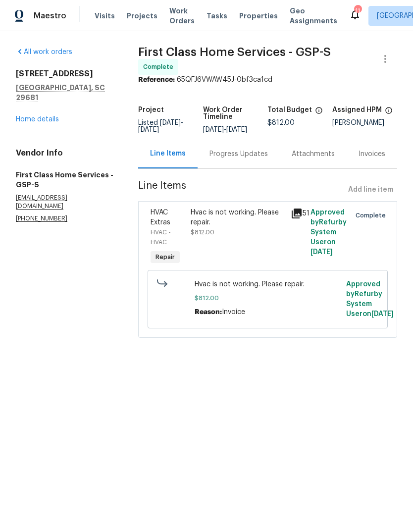
click at [263, 24] on icon "Close" at bounding box center [261, 22] width 5 height 5
click at [176, 13] on span "Work Orders" at bounding box center [181, 16] width 25 height 20
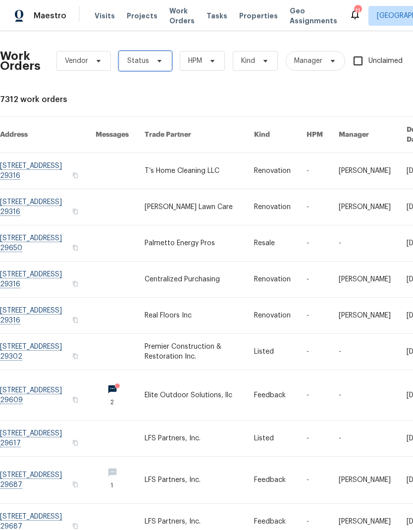
click at [155, 59] on icon at bounding box center [159, 61] width 8 height 8
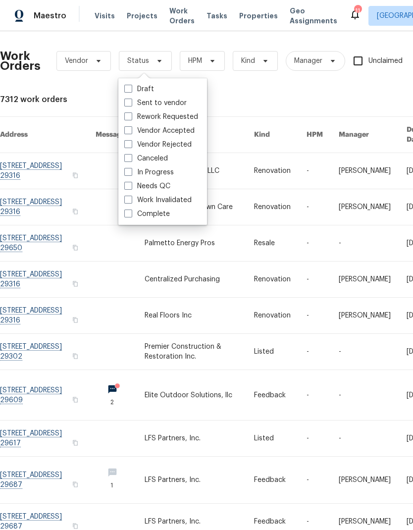
click at [135, 187] on label "Needs QC" at bounding box center [147, 186] width 46 height 10
click at [131, 187] on input "Needs QC" at bounding box center [127, 184] width 6 height 6
checkbox input "true"
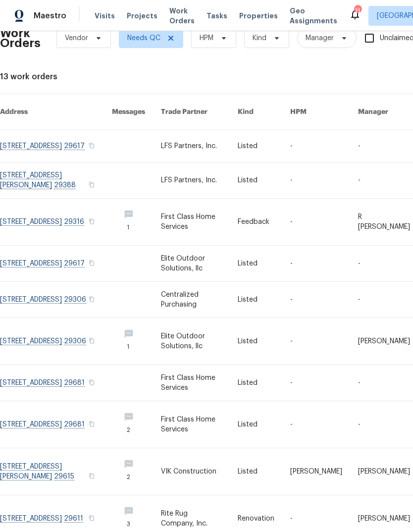
scroll to position [22, 0]
click at [93, 457] on link at bounding box center [56, 471] width 112 height 47
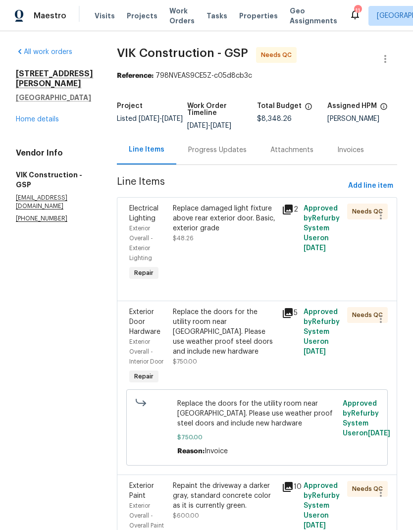
click at [249, 163] on div "Progress Updates" at bounding box center [217, 149] width 82 height 29
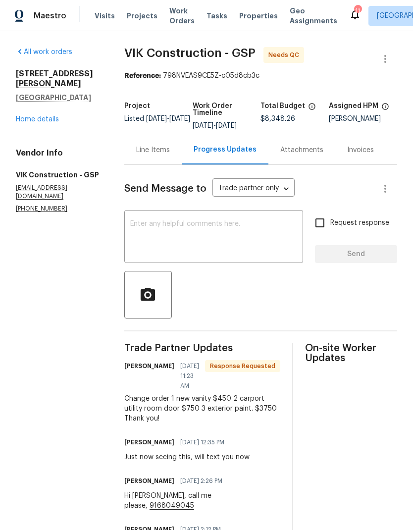
click at [169, 155] on div "Line Items" at bounding box center [153, 150] width 34 height 10
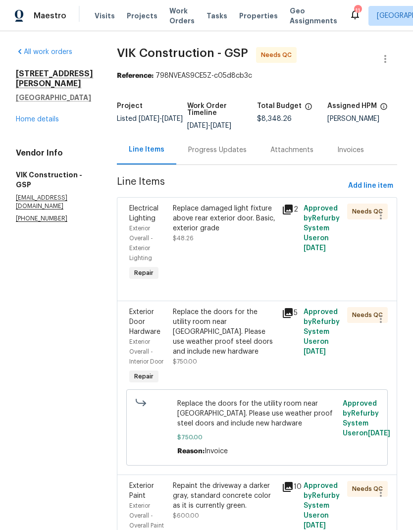
click at [218, 243] on div "Replace damaged light fixture above rear exterior door. Basic, exterior grade $…" at bounding box center [224, 223] width 103 height 40
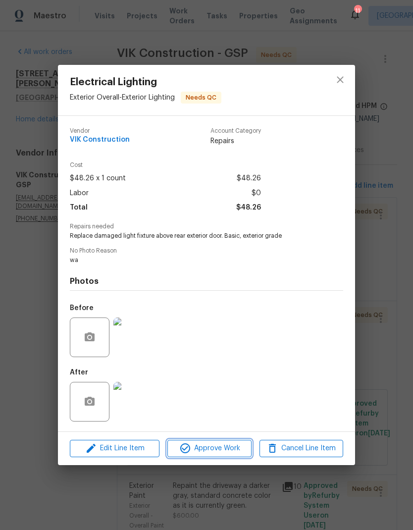
click at [225, 453] on span "Approve Work" at bounding box center [209, 448] width 78 height 12
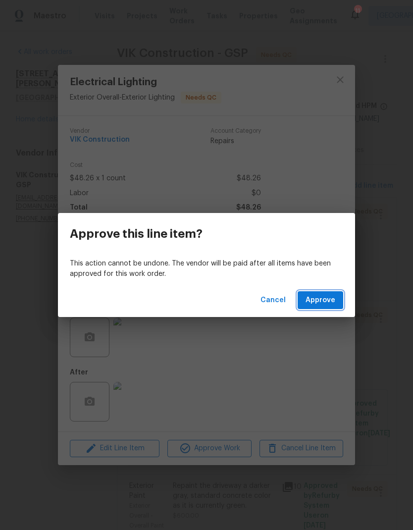
click at [324, 301] on span "Approve" at bounding box center [320, 300] width 30 height 12
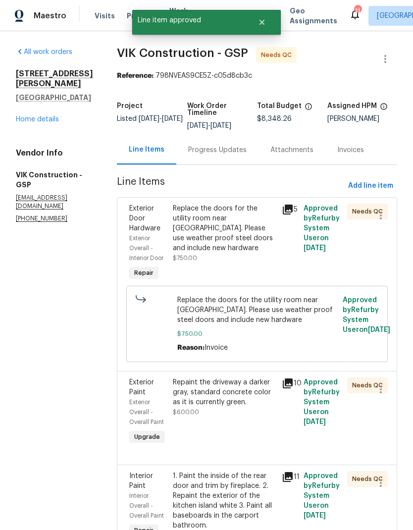
click at [217, 246] on div "Replace the doors for the utility room near [GEOGRAPHIC_DATA]. Please use weath…" at bounding box center [224, 227] width 103 height 49
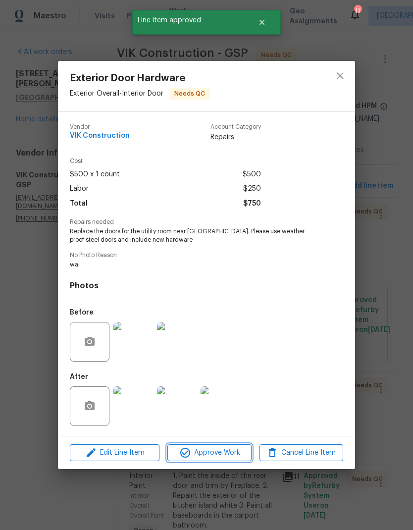
click at [233, 450] on span "Approve Work" at bounding box center [209, 452] width 78 height 12
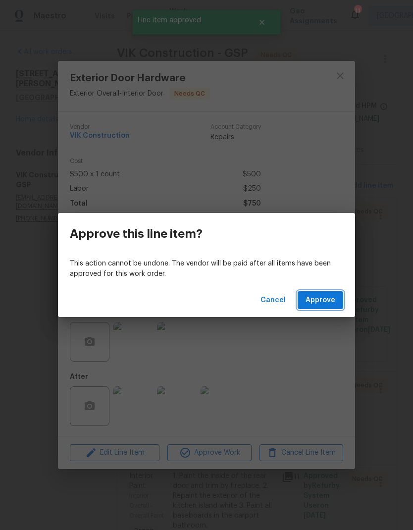
click at [308, 297] on span "Approve" at bounding box center [320, 300] width 30 height 12
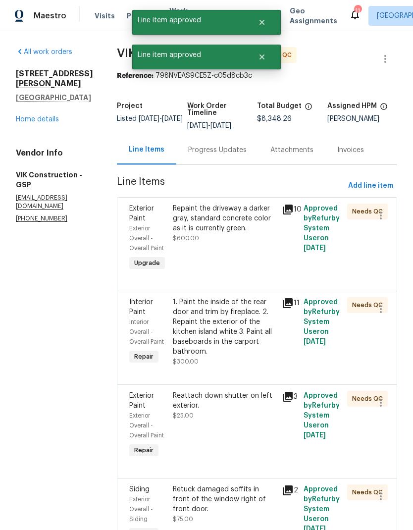
click at [219, 233] on div "Repaint the driveway a darker gray, standard concrete color as it is currently …" at bounding box center [224, 218] width 103 height 30
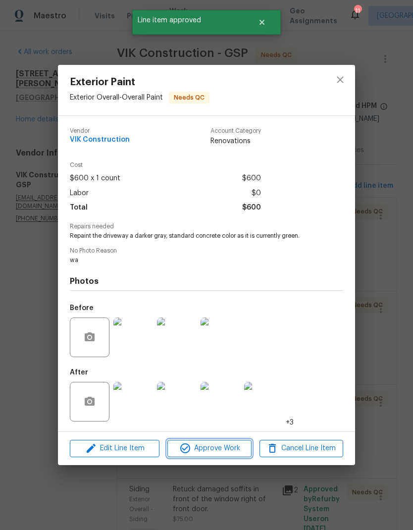
click at [234, 449] on span "Approve Work" at bounding box center [209, 448] width 78 height 12
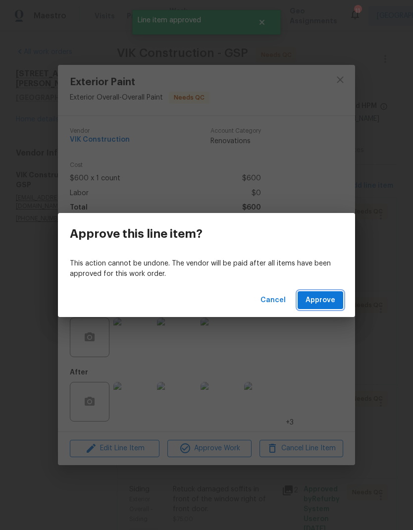
click at [316, 294] on button "Approve" at bounding box center [320, 300] width 46 height 18
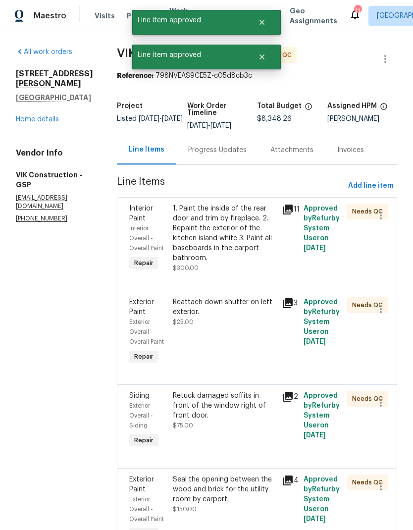
click at [218, 228] on div "1. Paint the inside of the rear door and trim by fireplace. 2. Repaint the exte…" at bounding box center [224, 232] width 103 height 59
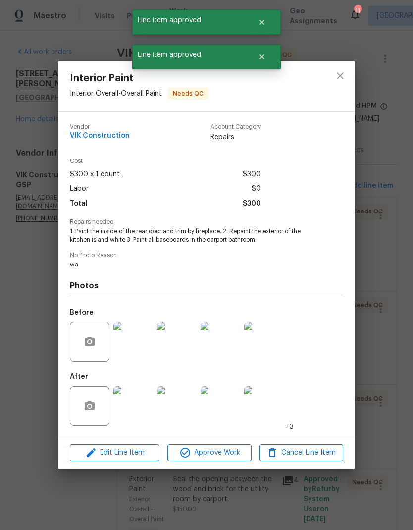
click at [245, 452] on span "Approve Work" at bounding box center [209, 452] width 78 height 12
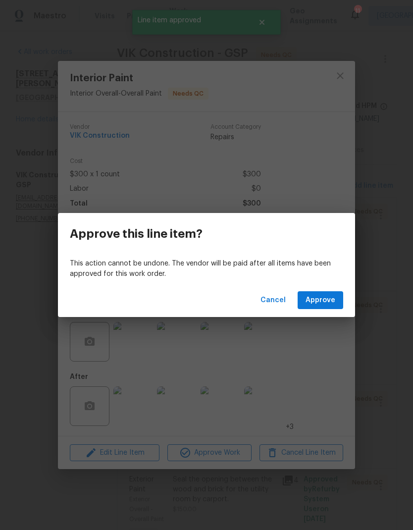
click at [321, 307] on button "Approve" at bounding box center [320, 300] width 46 height 18
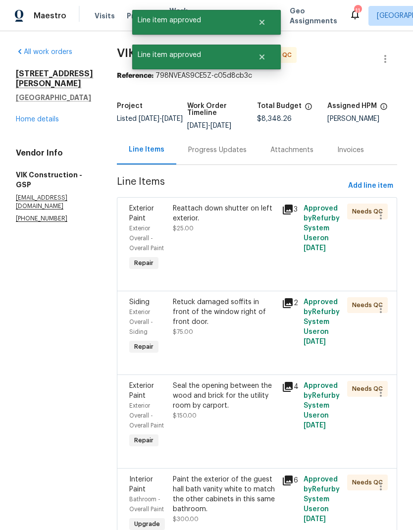
click at [221, 223] on div "Reattach down shutter on left exterior." at bounding box center [224, 213] width 103 height 20
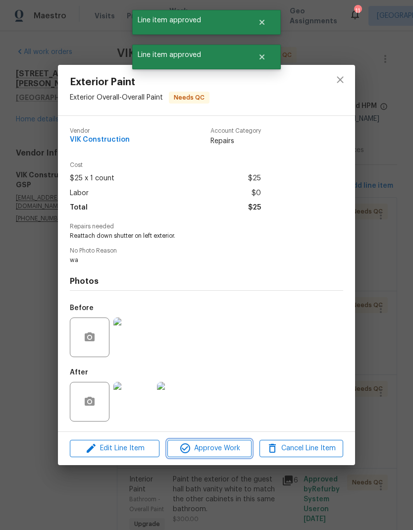
click at [237, 452] on span "Approve Work" at bounding box center [209, 448] width 78 height 12
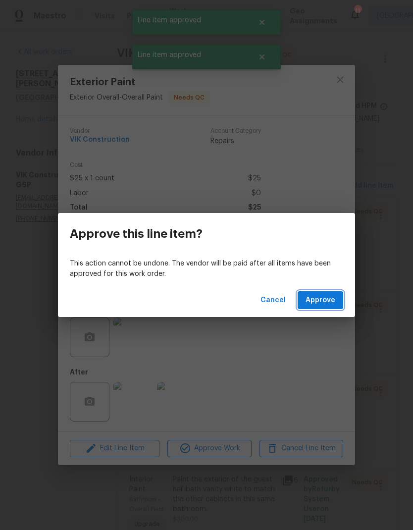
click at [322, 299] on span "Approve" at bounding box center [320, 300] width 30 height 12
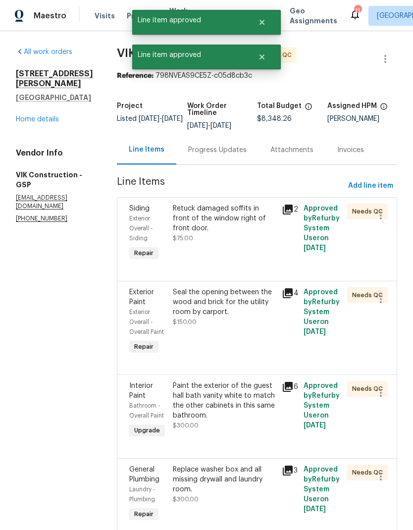
click at [221, 233] on div "Retuck damaged soffits in front of the window right of front door." at bounding box center [224, 218] width 103 height 30
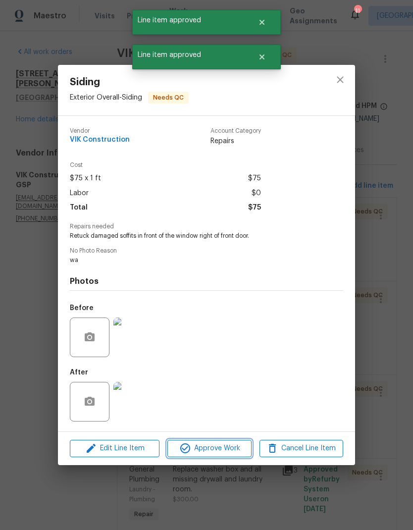
click at [233, 450] on span "Approve Work" at bounding box center [209, 448] width 78 height 12
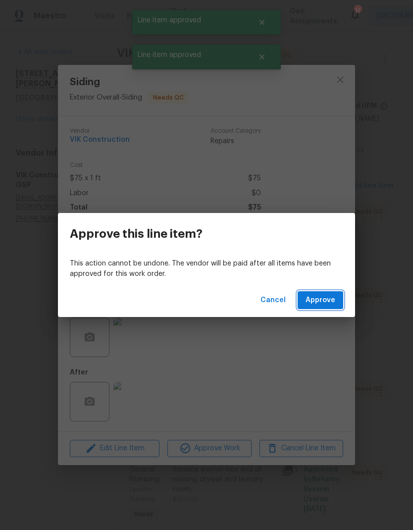
click at [325, 308] on button "Approve" at bounding box center [320, 300] width 46 height 18
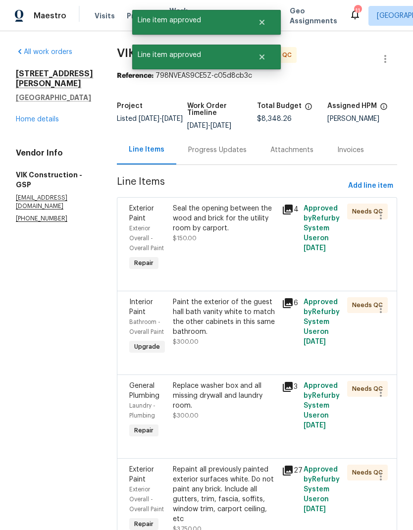
click at [229, 241] on div "Seal the opening between the wood and brick for the utility room by carport. $1…" at bounding box center [224, 223] width 103 height 40
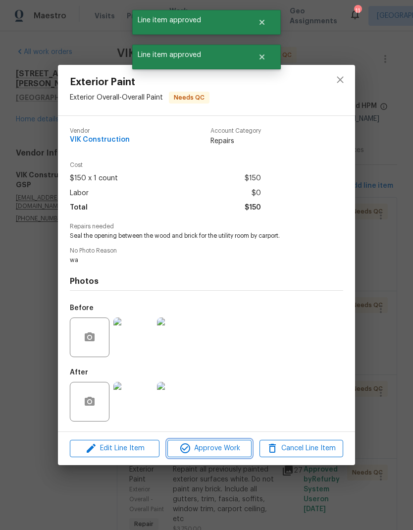
click at [240, 443] on button "Approve Work" at bounding box center [209, 448] width 84 height 17
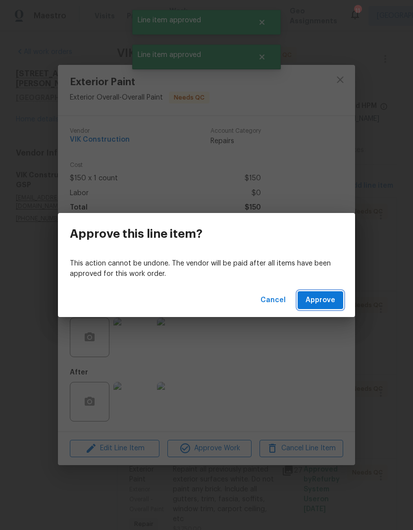
click at [328, 296] on span "Approve" at bounding box center [320, 300] width 30 height 12
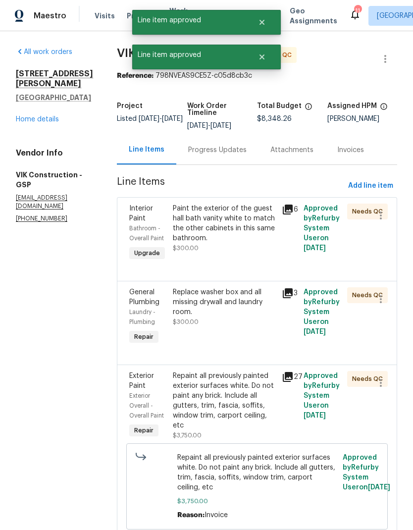
click at [224, 235] on div "Paint the exterior of the guest hall bath vanity white to match the other cabin…" at bounding box center [224, 223] width 103 height 40
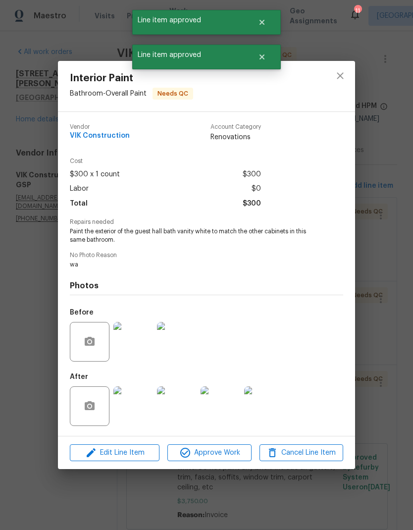
click at [243, 450] on span "Approve Work" at bounding box center [209, 452] width 78 height 12
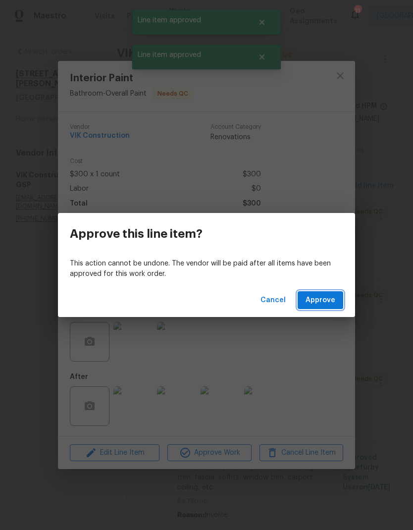
click at [324, 295] on span "Approve" at bounding box center [320, 300] width 30 height 12
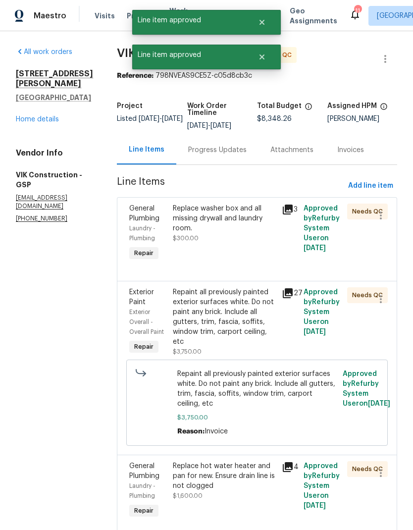
click at [220, 226] on div "Replace washer box and all missing drywall and laundry room." at bounding box center [224, 218] width 103 height 30
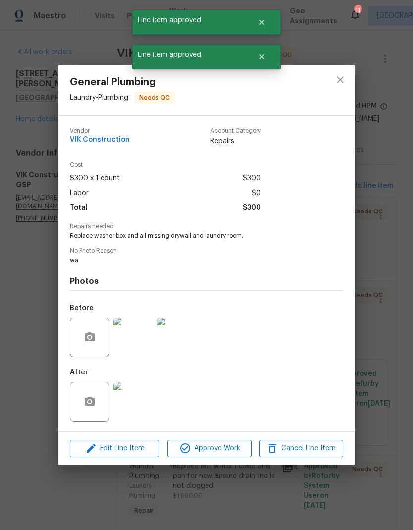
click at [237, 447] on span "Approve Work" at bounding box center [209, 448] width 78 height 12
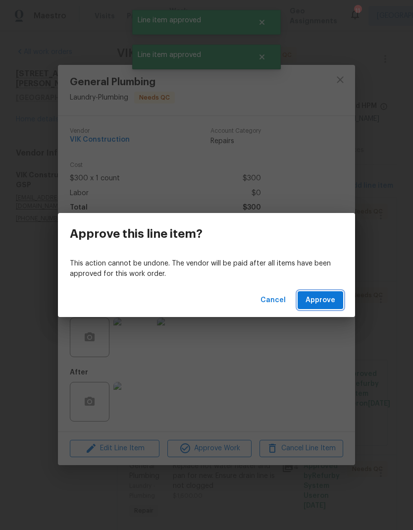
click at [326, 307] on button "Approve" at bounding box center [320, 300] width 46 height 18
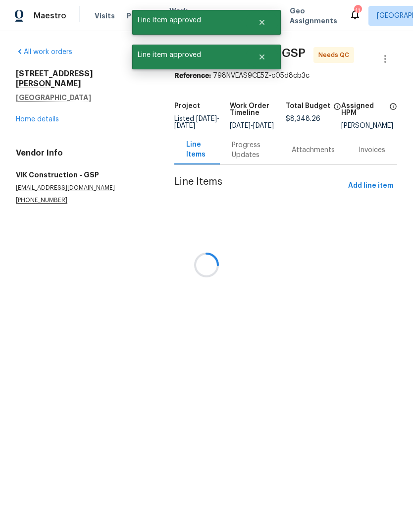
click at [221, 235] on div at bounding box center [206, 265] width 413 height 530
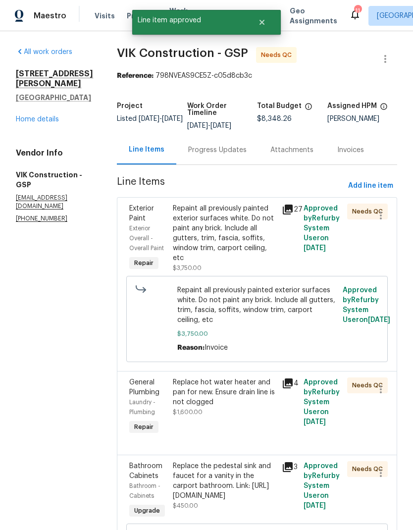
click at [234, 245] on div "Repaint all previously painted exterior surfaces white. Do not paint any brick.…" at bounding box center [224, 232] width 103 height 59
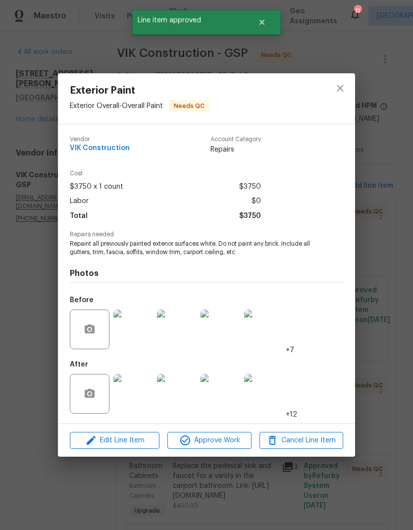
click at [225, 442] on span "Approve Work" at bounding box center [209, 440] width 78 height 12
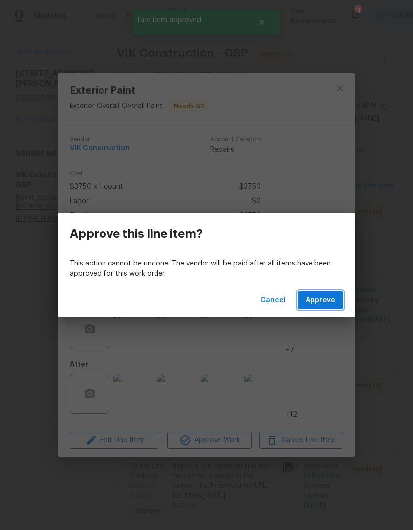
click at [313, 305] on span "Approve" at bounding box center [320, 300] width 30 height 12
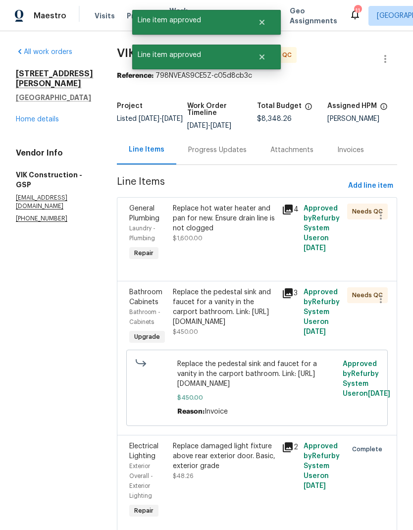
click at [233, 233] on div "Replace hot water heater and pan for new. Ensure drain line is not clogged" at bounding box center [224, 218] width 103 height 30
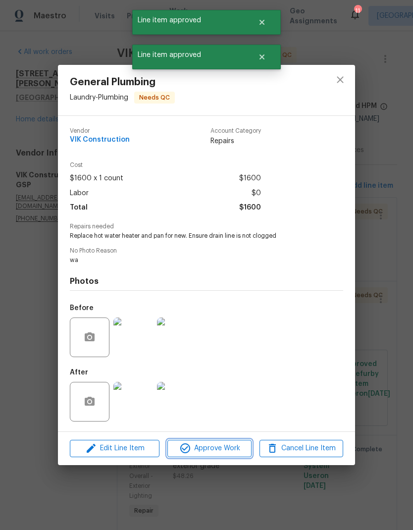
click at [244, 447] on span "Approve Work" at bounding box center [209, 448] width 78 height 12
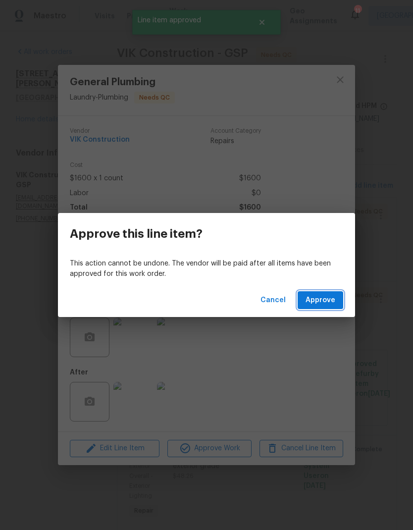
click at [321, 302] on span "Approve" at bounding box center [320, 300] width 30 height 12
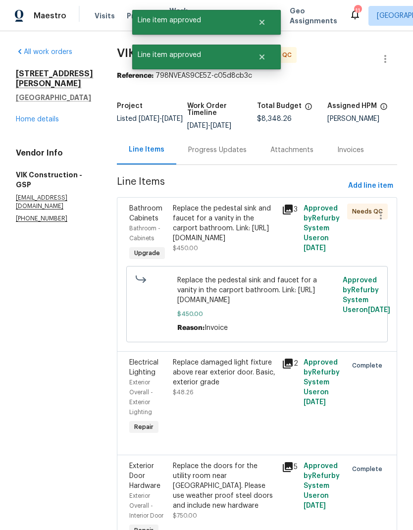
click at [213, 243] on div "Replace the pedestal sink and faucet for a vanity in the carport bathroom. Link…" at bounding box center [224, 223] width 103 height 40
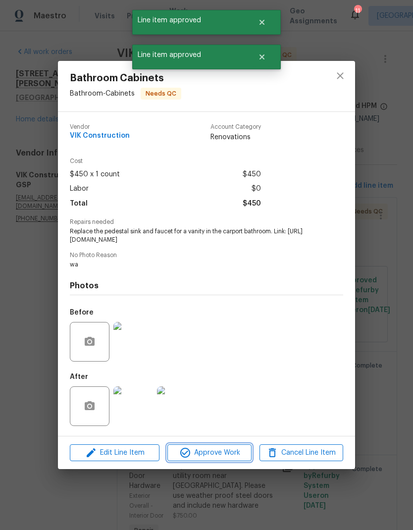
click at [232, 458] on span "Approve Work" at bounding box center [209, 452] width 78 height 12
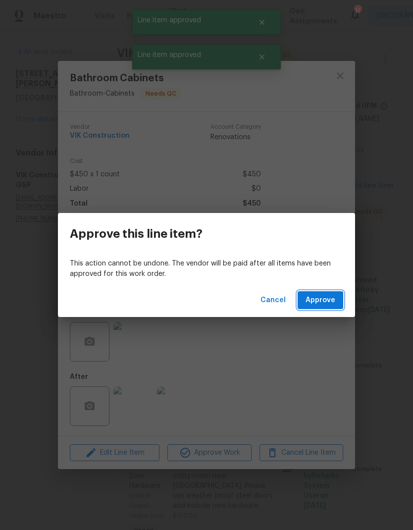
click at [322, 291] on button "Approve" at bounding box center [320, 300] width 46 height 18
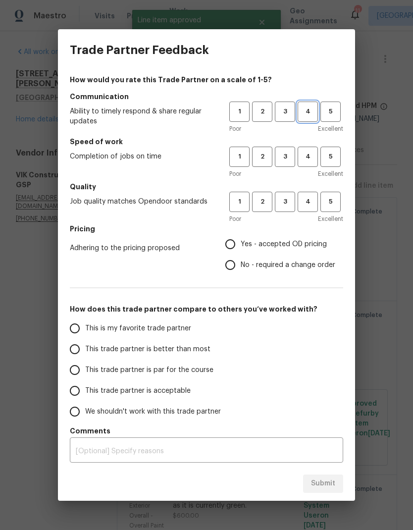
click at [302, 109] on span "4" at bounding box center [307, 111] width 18 height 11
click at [313, 152] on span "4" at bounding box center [307, 156] width 18 height 11
click at [316, 192] on button "4" at bounding box center [307, 202] width 20 height 20
click at [236, 239] on input "Yes - accepted OD pricing" at bounding box center [230, 244] width 21 height 21
radio input "true"
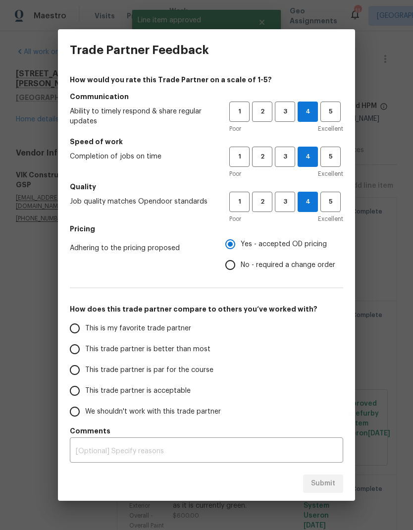
click at [81, 350] on input "This trade partner is better than most" at bounding box center [74, 349] width 21 height 21
click at [342, 473] on div "Submit" at bounding box center [206, 483] width 297 height 34
click at [326, 490] on button "Submit" at bounding box center [323, 483] width 40 height 18
radio input "true"
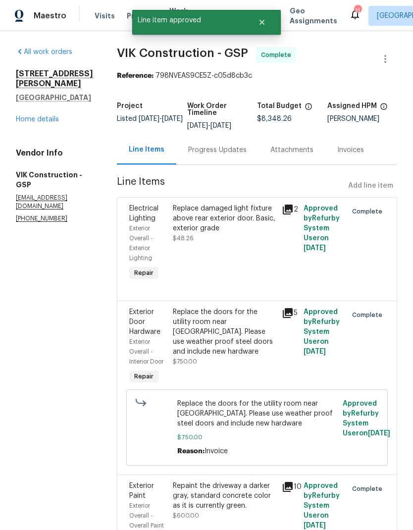
radio input "false"
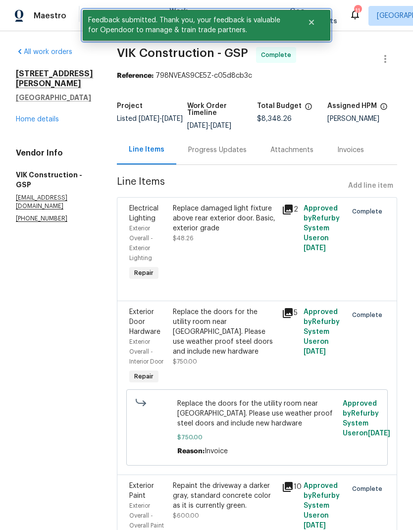
click at [310, 20] on icon "Close" at bounding box center [311, 22] width 5 height 5
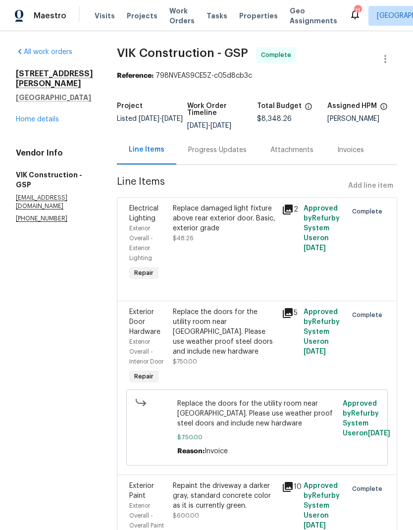
click at [174, 15] on span "Work Orders" at bounding box center [181, 16] width 25 height 20
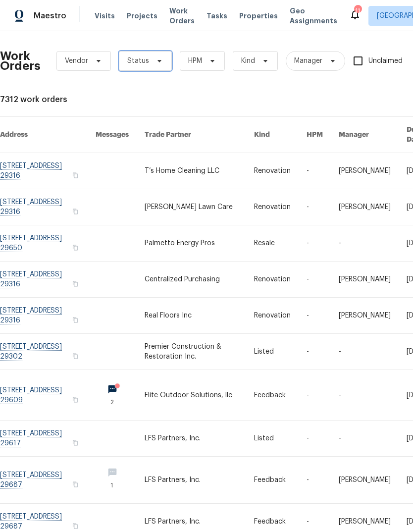
click at [155, 58] on icon at bounding box center [159, 61] width 8 height 8
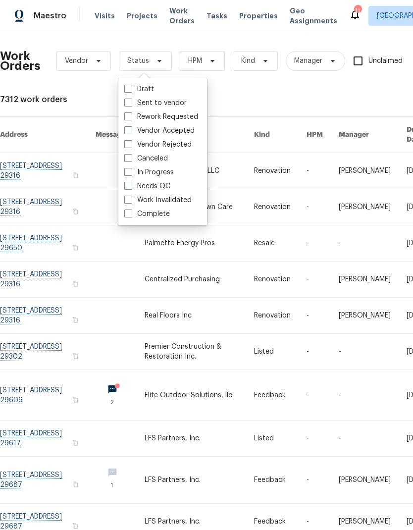
click at [136, 190] on label "Needs QC" at bounding box center [147, 186] width 46 height 10
click at [131, 188] on input "Needs QC" at bounding box center [127, 184] width 6 height 6
checkbox input "true"
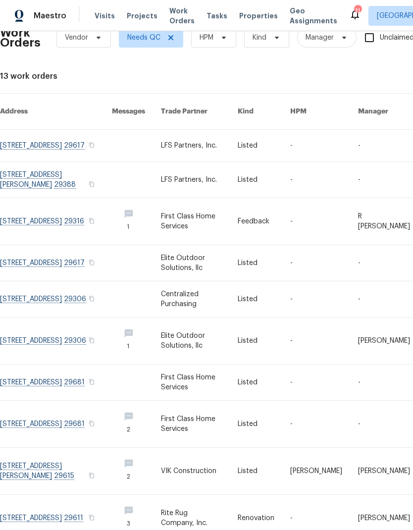
scroll to position [22, 0]
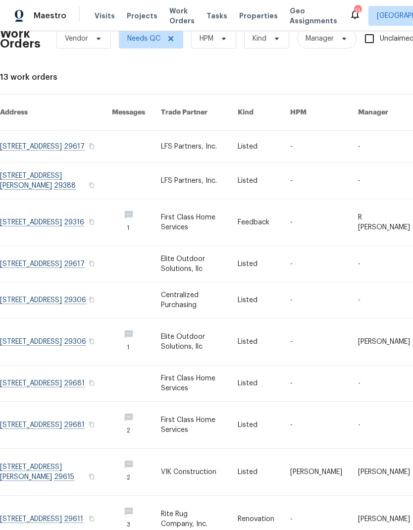
click at [76, 501] on link at bounding box center [56, 518] width 112 height 47
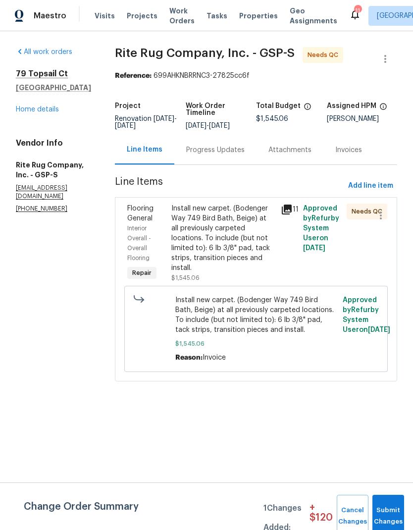
click at [208, 261] on div "Install new carpet. (Bodenger Way 749 Bird Bath, Beige) at all previously carpe…" at bounding box center [223, 237] width 104 height 69
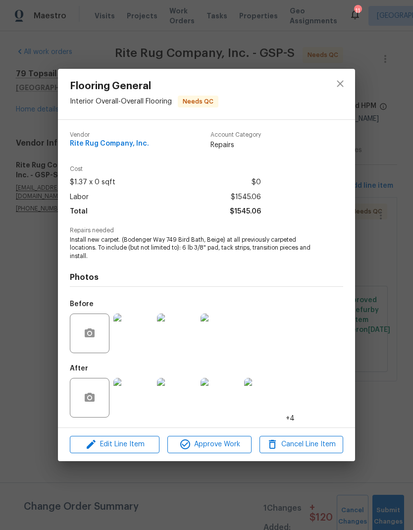
click at [200, 484] on div "Flooring General Interior Overall - Overall Flooring Needs QC Vendor Rite Rug C…" at bounding box center [206, 265] width 413 height 530
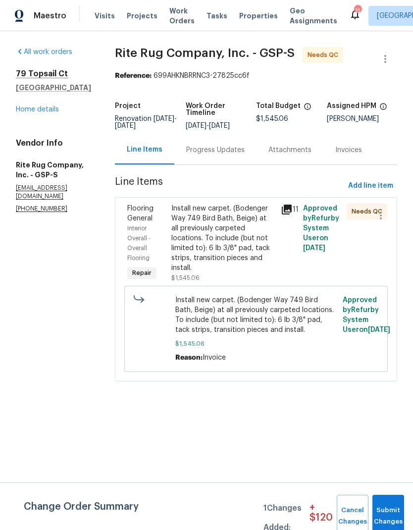
click at [240, 155] on div "Progress Updates" at bounding box center [215, 150] width 58 height 10
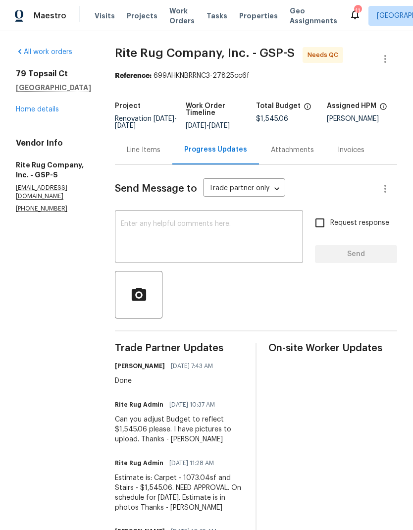
click at [160, 155] on div "Line Items" at bounding box center [144, 150] width 34 height 10
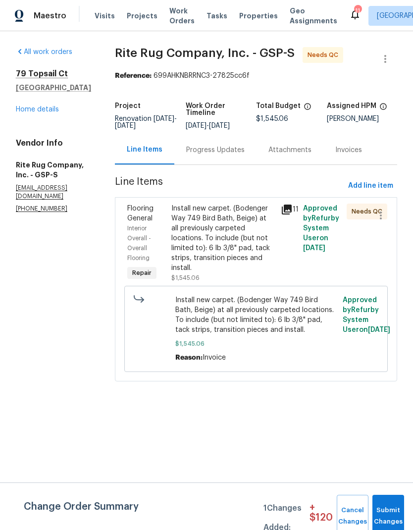
click at [228, 253] on div "Install new carpet. (Bodenger Way 749 Bird Bath, Beige) at all previously carpe…" at bounding box center [223, 237] width 104 height 69
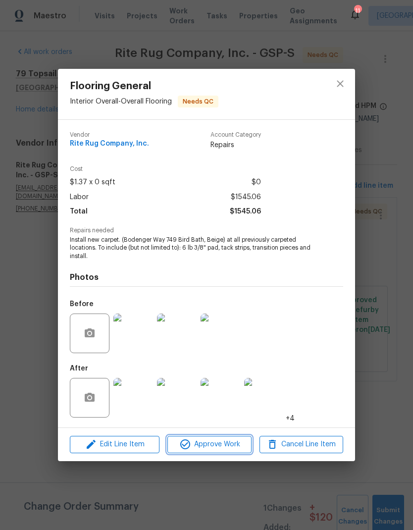
click at [231, 446] on span "Approve Work" at bounding box center [209, 444] width 78 height 12
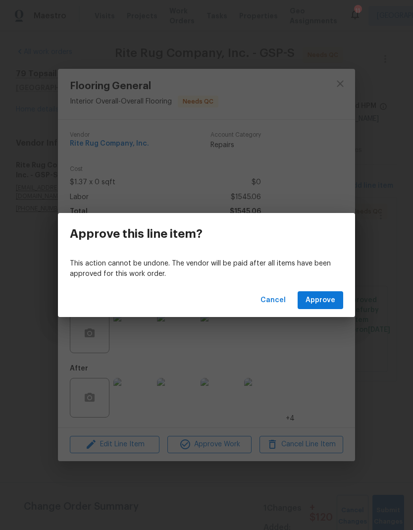
click at [333, 300] on span "Approve" at bounding box center [320, 300] width 30 height 12
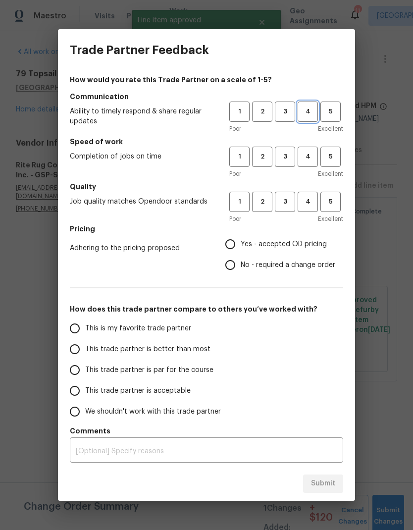
click at [306, 109] on span "4" at bounding box center [307, 111] width 18 height 11
click at [313, 150] on button "4" at bounding box center [307, 157] width 20 height 20
click at [310, 199] on span "4" at bounding box center [307, 201] width 18 height 11
click at [230, 245] on input "Yes - accepted OD pricing" at bounding box center [230, 244] width 21 height 21
radio input "true"
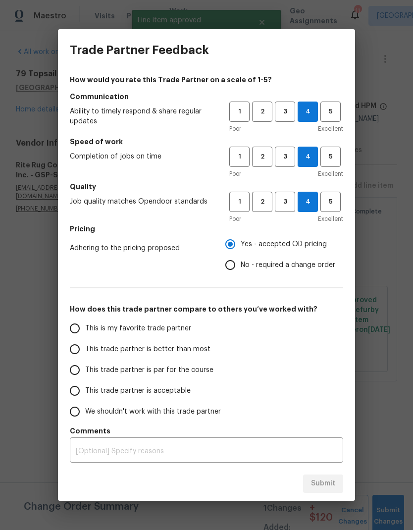
click at [84, 351] on input "This trade partner is better than most" at bounding box center [74, 349] width 21 height 21
click at [325, 477] on span "Submit" at bounding box center [323, 483] width 24 height 12
radio input "true"
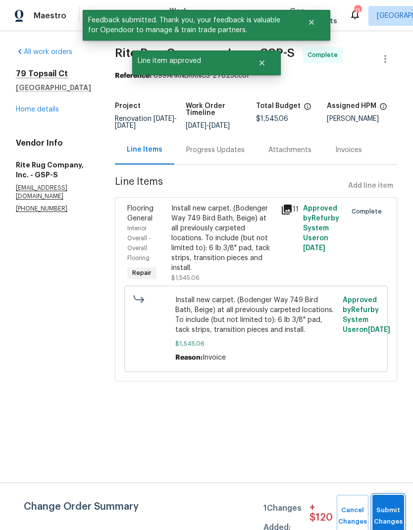
click at [395, 510] on button "Submit Changes" at bounding box center [388, 515] width 32 height 43
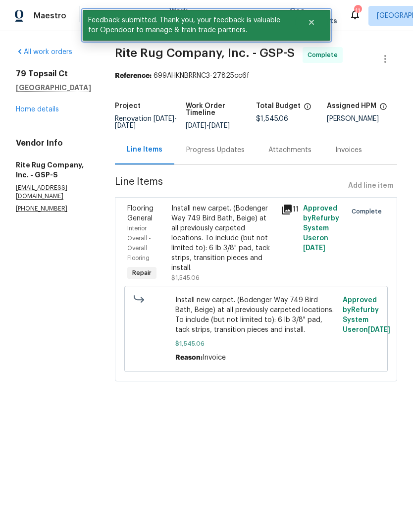
click at [318, 23] on button "Close" at bounding box center [311, 22] width 33 height 20
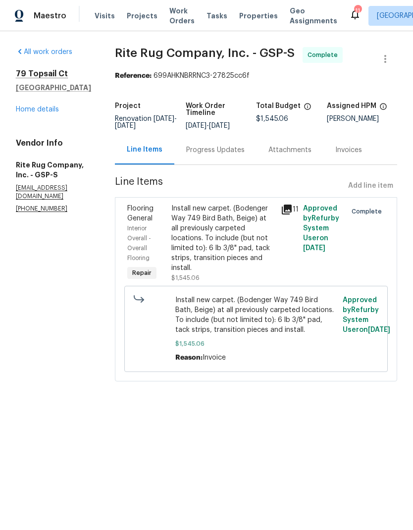
click at [178, 10] on span "Work Orders" at bounding box center [181, 16] width 25 height 20
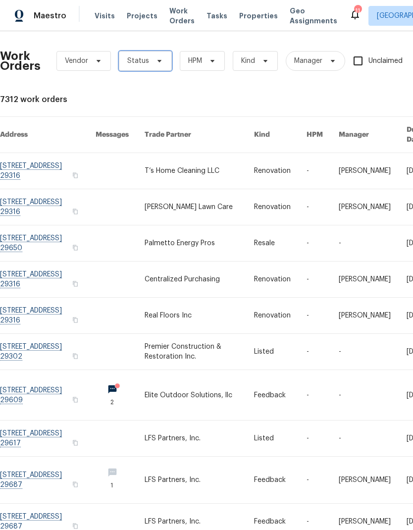
click at [160, 51] on span "Status" at bounding box center [145, 61] width 53 height 20
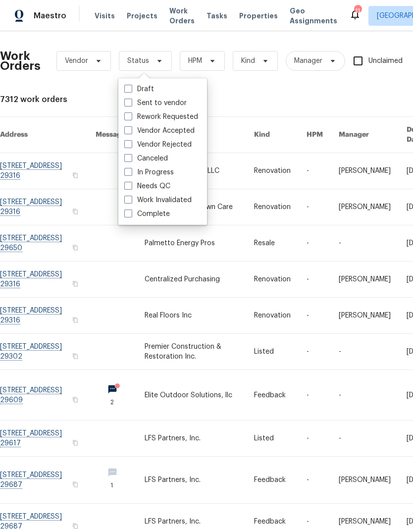
click at [133, 183] on label "Needs QC" at bounding box center [147, 186] width 46 height 10
click at [131, 183] on input "Needs QC" at bounding box center [127, 184] width 6 height 6
checkbox input "true"
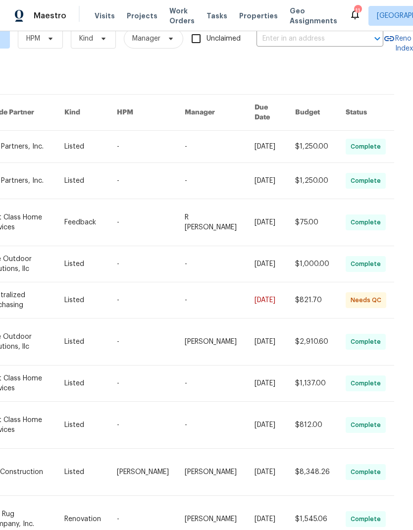
scroll to position [40, 0]
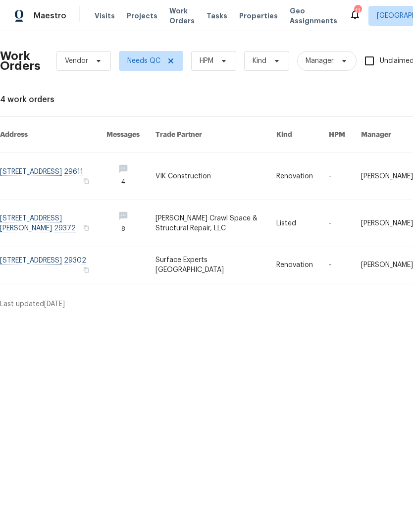
scroll to position [0, 0]
click at [54, 159] on link at bounding box center [53, 176] width 106 height 47
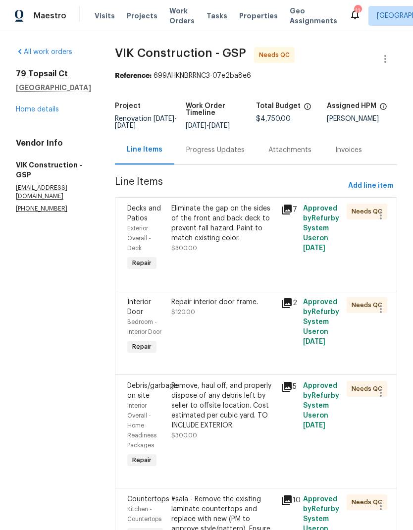
click at [248, 163] on div "Progress Updates" at bounding box center [215, 149] width 82 height 29
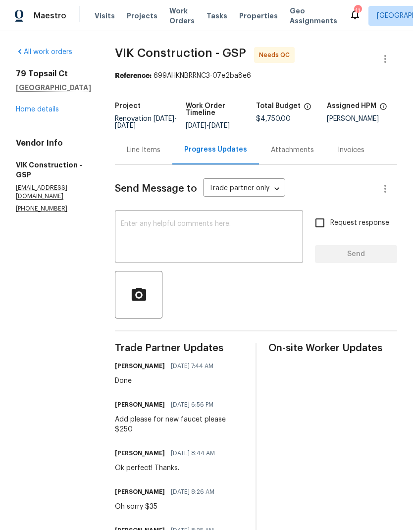
click at [160, 152] on div "Line Items" at bounding box center [144, 150] width 34 height 10
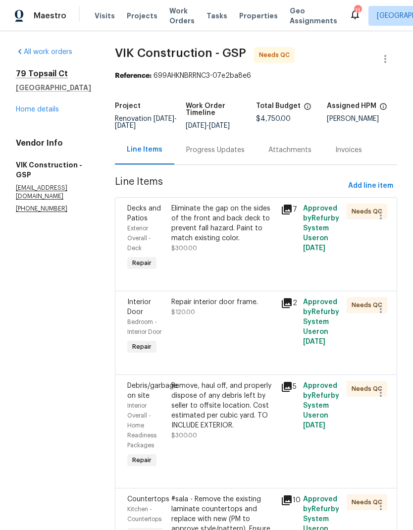
click at [221, 241] on div "Eliminate the gap on the sides of the front and back deck to prevent fall hazar…" at bounding box center [223, 223] width 104 height 40
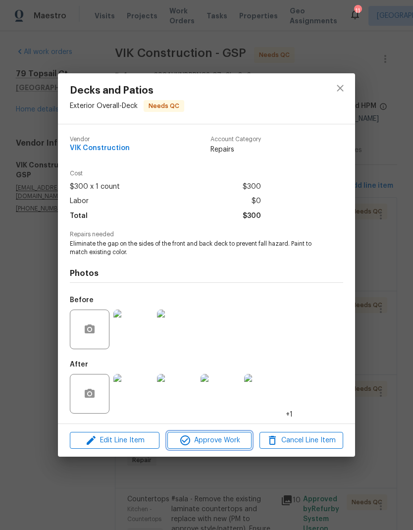
click at [230, 441] on span "Approve Work" at bounding box center [209, 440] width 78 height 12
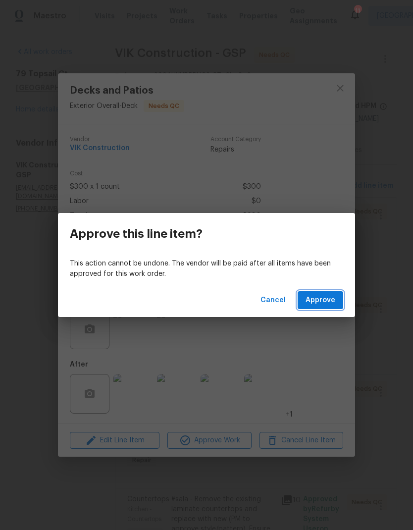
click at [325, 302] on span "Approve" at bounding box center [320, 300] width 30 height 12
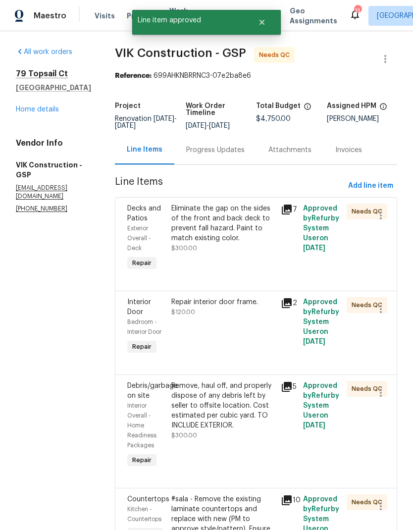
click at [230, 235] on div "Eliminate the gap on the sides of the front and back deck to prevent fall hazar…" at bounding box center [223, 223] width 104 height 40
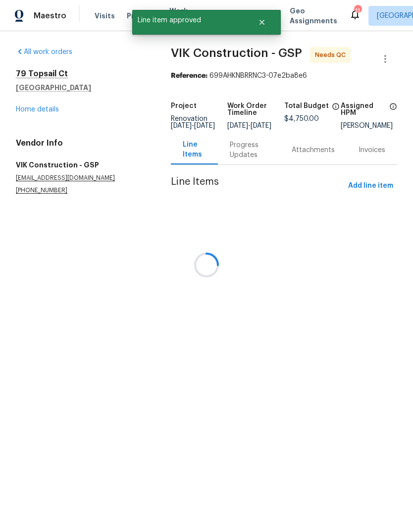
click at [232, 441] on div at bounding box center [206, 265] width 413 height 530
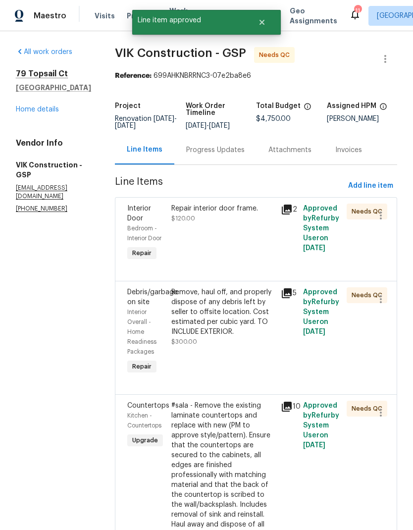
click at [227, 251] on div "Repair interior door frame. $120.00" at bounding box center [223, 232] width 110 height 65
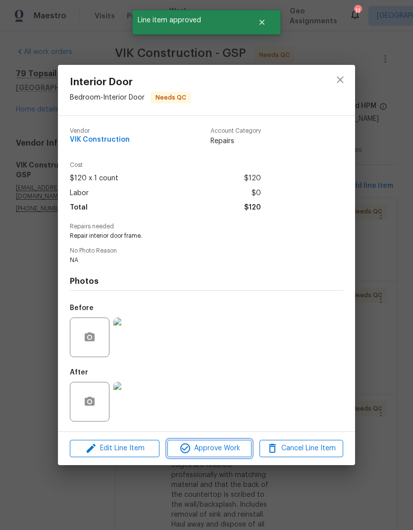
click at [232, 450] on span "Approve Work" at bounding box center [209, 448] width 78 height 12
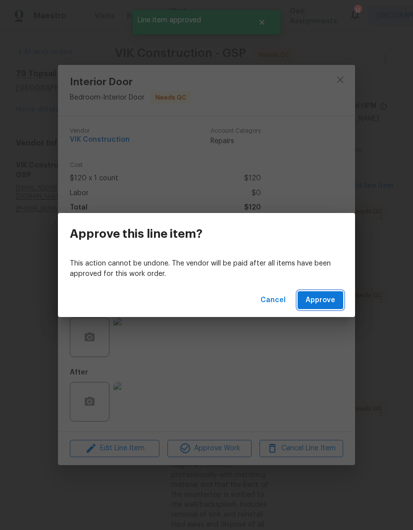
click at [320, 298] on span "Approve" at bounding box center [320, 300] width 30 height 12
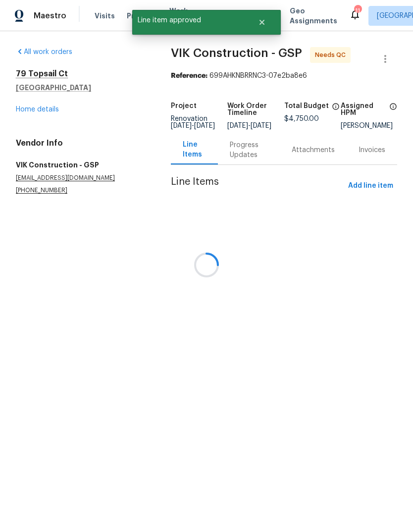
click at [230, 247] on div at bounding box center [206, 265] width 413 height 530
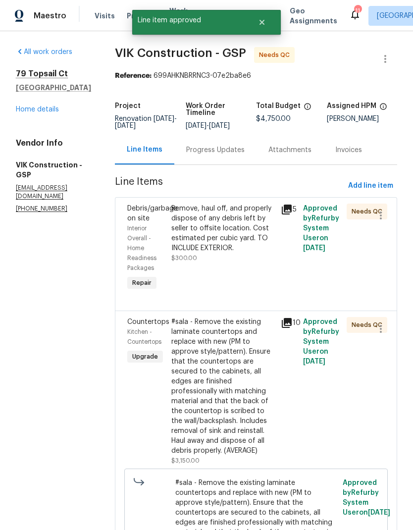
click at [239, 253] on div "Remove, haul off, and properly dispose of any debris left by seller to offsite …" at bounding box center [223, 227] width 104 height 49
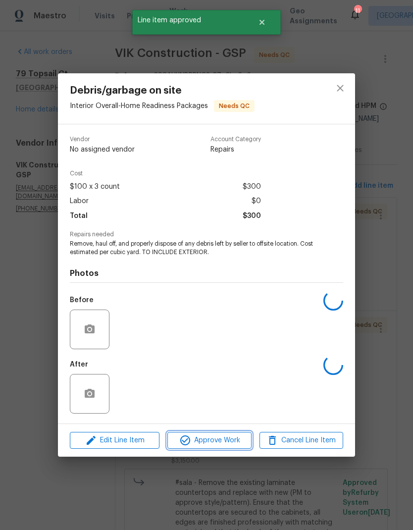
click at [233, 440] on span "Approve Work" at bounding box center [209, 440] width 78 height 12
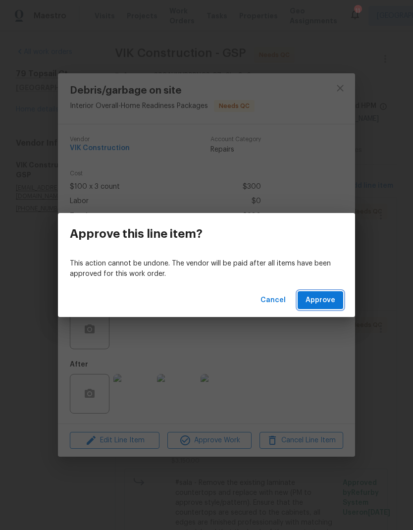
click at [320, 308] on button "Approve" at bounding box center [320, 300] width 46 height 18
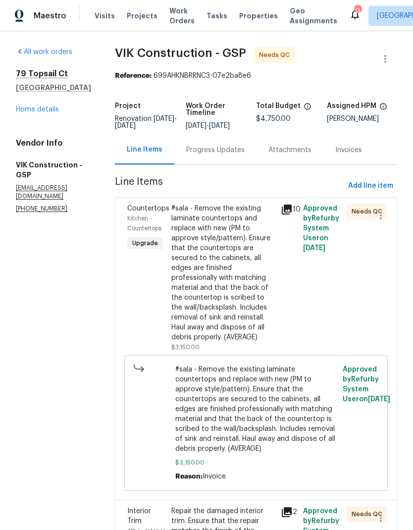
click at [217, 299] on div "#sala - Remove the existing laminate countertops and replace with new (PM to ap…" at bounding box center [223, 272] width 104 height 139
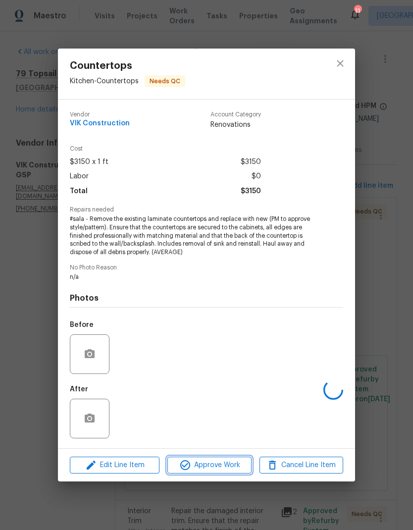
click at [234, 463] on span "Approve Work" at bounding box center [209, 465] width 78 height 12
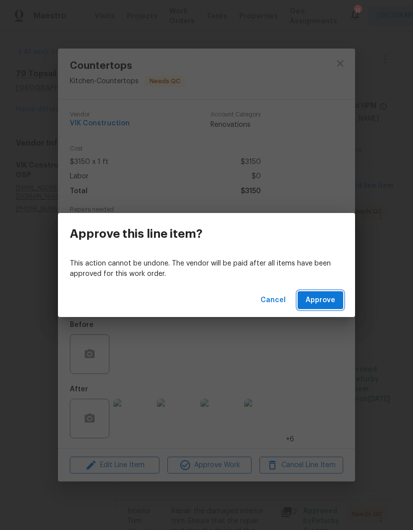
click at [318, 308] on button "Approve" at bounding box center [320, 300] width 46 height 18
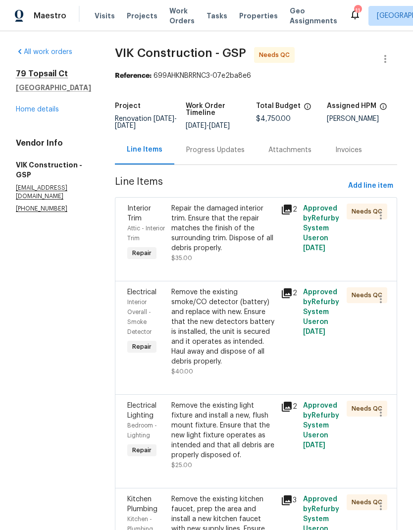
click at [199, 260] on div "Repair the damaged interior trim. Ensure that the repair matches the finish of …" at bounding box center [223, 232] width 104 height 59
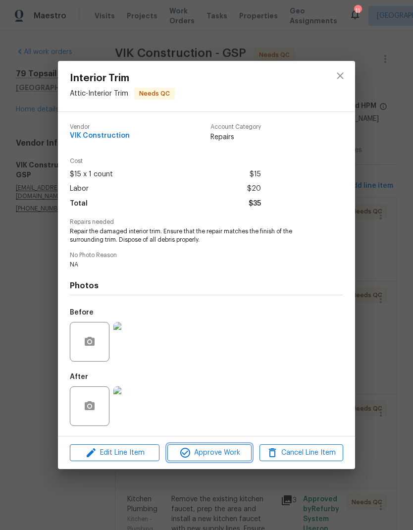
click at [213, 454] on span "Approve Work" at bounding box center [209, 452] width 78 height 12
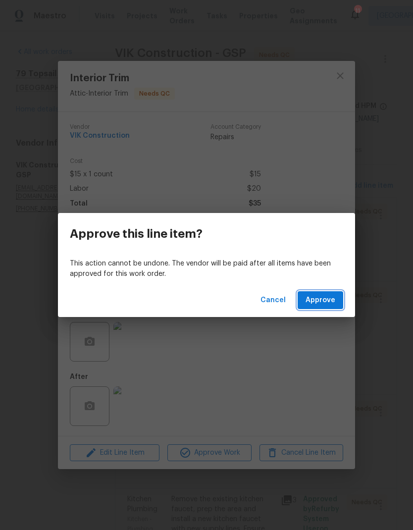
click at [314, 296] on span "Approve" at bounding box center [320, 300] width 30 height 12
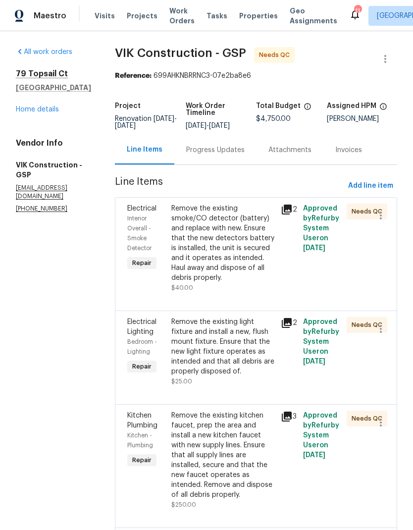
click at [213, 263] on div "Remove the existing smoke/CO detector (battery) and replace with new. Ensure th…" at bounding box center [223, 242] width 104 height 79
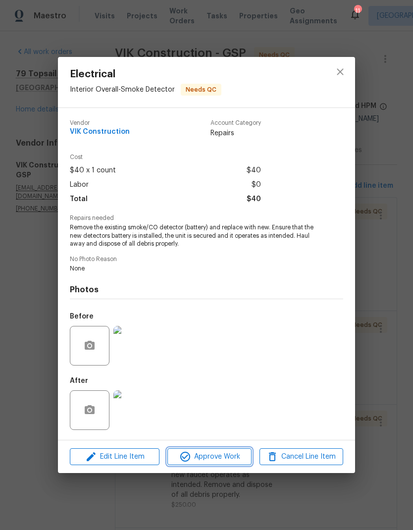
click at [206, 457] on span "Approve Work" at bounding box center [209, 456] width 78 height 12
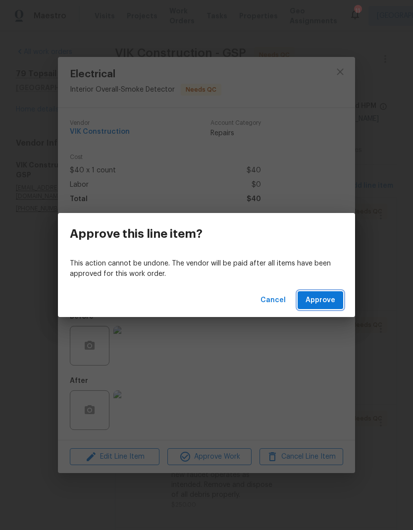
click at [315, 301] on span "Approve" at bounding box center [320, 300] width 30 height 12
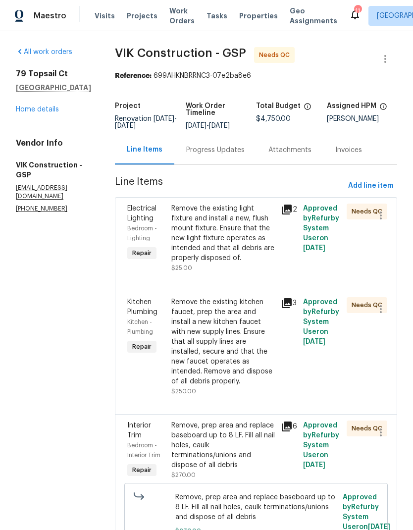
click at [224, 253] on div "Remove the existing light fixture and install a new, flush mount fixture. Ensur…" at bounding box center [223, 232] width 104 height 59
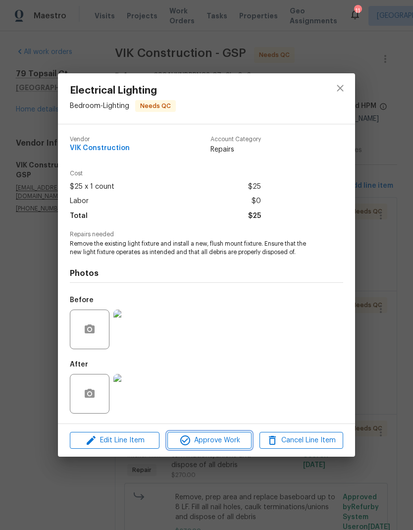
click at [210, 441] on span "Approve Work" at bounding box center [209, 440] width 78 height 12
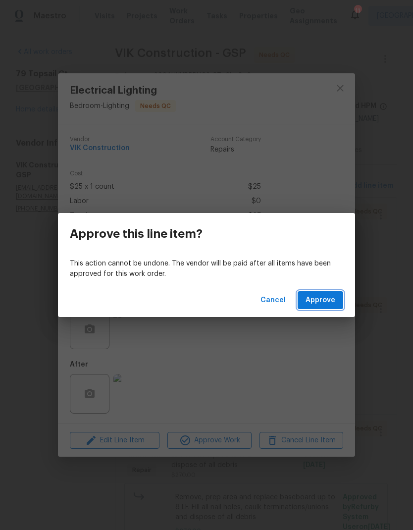
click at [316, 297] on span "Approve" at bounding box center [320, 300] width 30 height 12
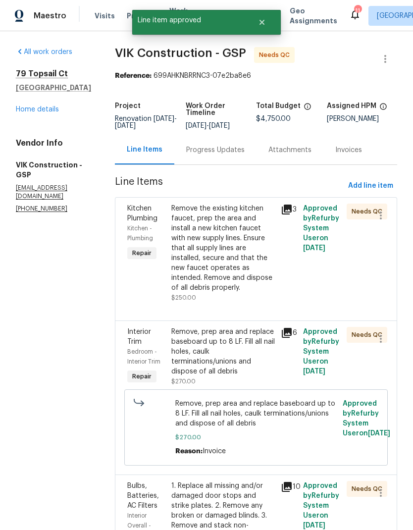
click at [217, 270] on div "Remove the existing kitchen faucet, prep the area and install a new kitchen fau…" at bounding box center [223, 247] width 104 height 89
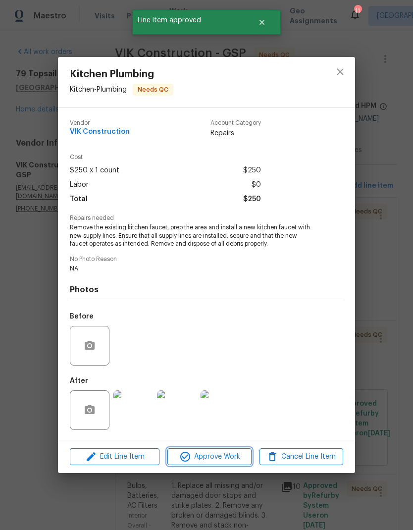
click at [200, 455] on span "Approve Work" at bounding box center [209, 456] width 78 height 12
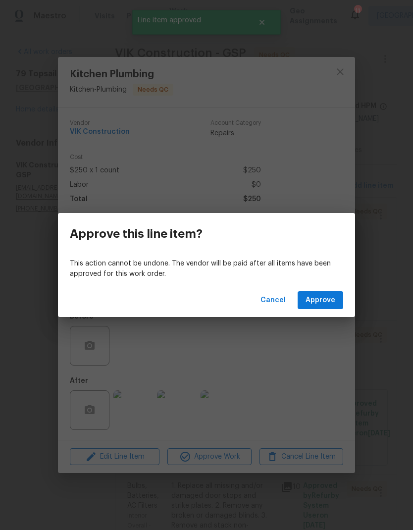
click at [313, 293] on button "Approve" at bounding box center [320, 300] width 46 height 18
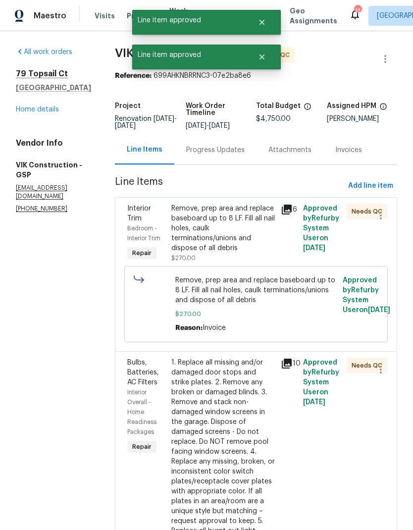
click at [216, 253] on div "Remove, prep area and replace baseboard up to 8 LF. Fill all nail holes, caulk …" at bounding box center [223, 227] width 104 height 49
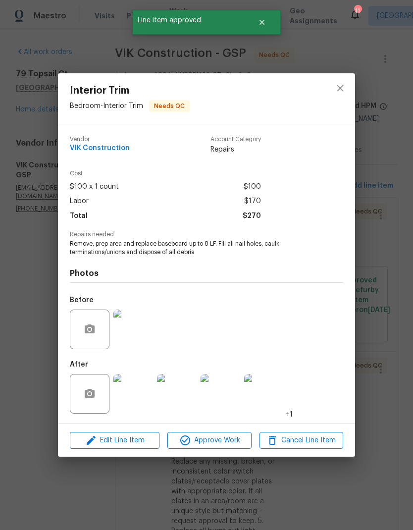
click at [217, 447] on button "Approve Work" at bounding box center [209, 440] width 84 height 17
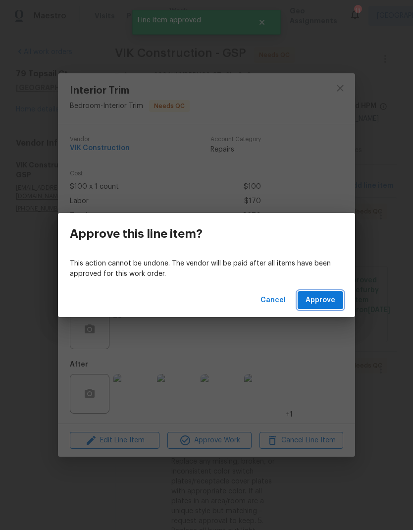
click at [308, 302] on span "Approve" at bounding box center [320, 300] width 30 height 12
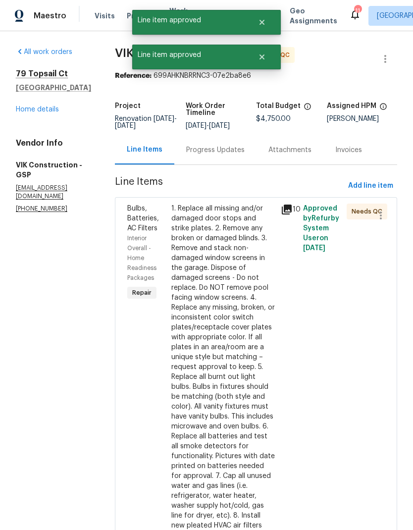
click at [217, 253] on div "1. Replace all missing and/or damaged door stops and strike plates. 2. Remove a…" at bounding box center [223, 366] width 104 height 327
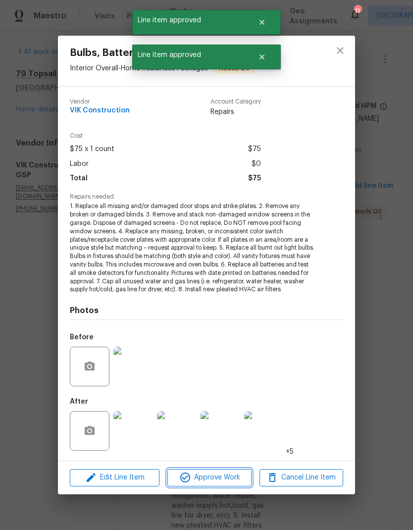
click at [206, 478] on span "Approve Work" at bounding box center [209, 477] width 78 height 12
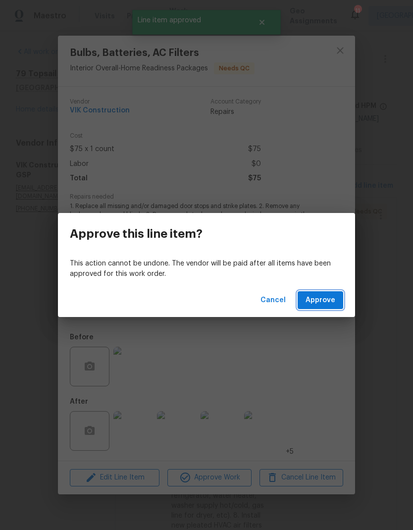
click at [312, 296] on span "Approve" at bounding box center [320, 300] width 30 height 12
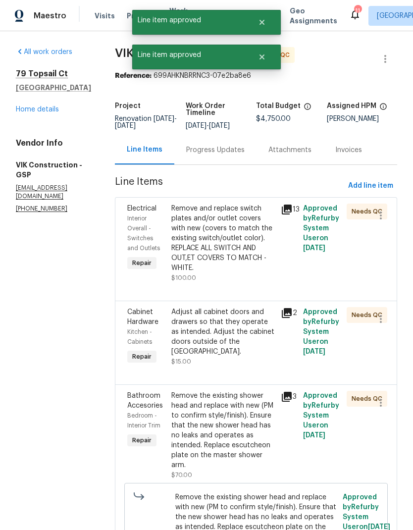
click at [213, 266] on div "Remove and replace switch plates and/or outlet covers with new (covers to match…" at bounding box center [223, 237] width 104 height 69
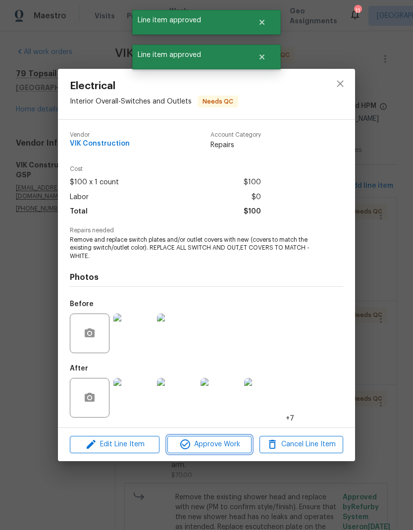
click at [223, 445] on span "Approve Work" at bounding box center [209, 444] width 78 height 12
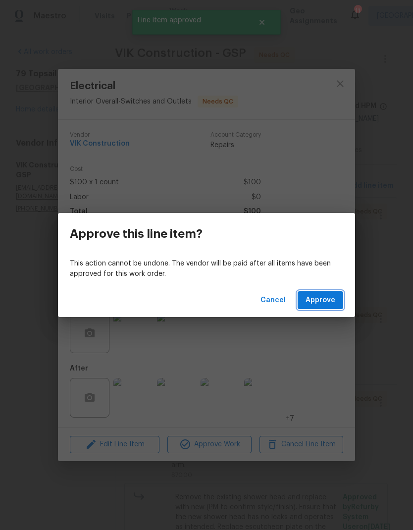
click at [313, 298] on span "Approve" at bounding box center [320, 300] width 30 height 12
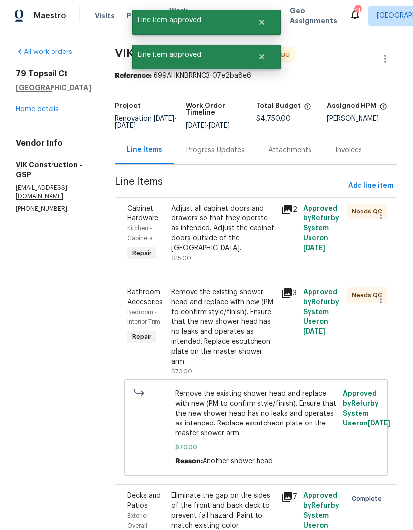
click at [198, 246] on div "Adjust all cabinet doors and drawers so that they operate as intended. Adjust t…" at bounding box center [223, 227] width 104 height 49
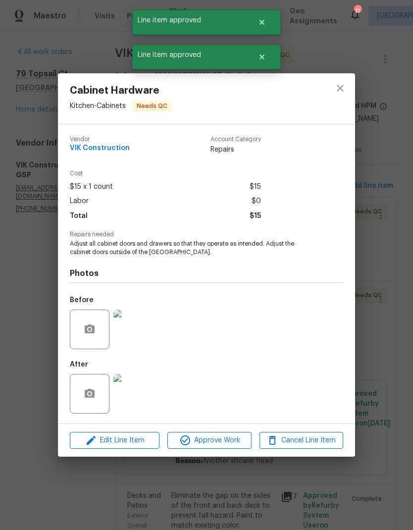
click at [213, 442] on span "Approve Work" at bounding box center [209, 440] width 78 height 12
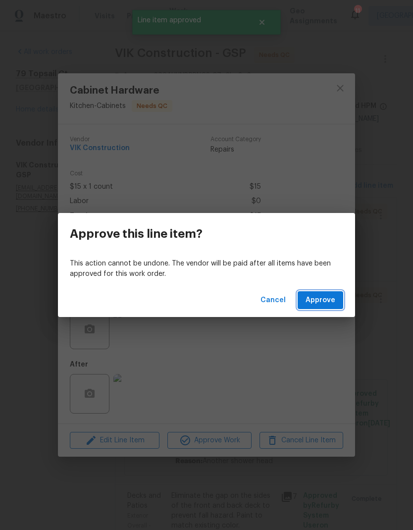
click at [310, 293] on button "Approve" at bounding box center [320, 300] width 46 height 18
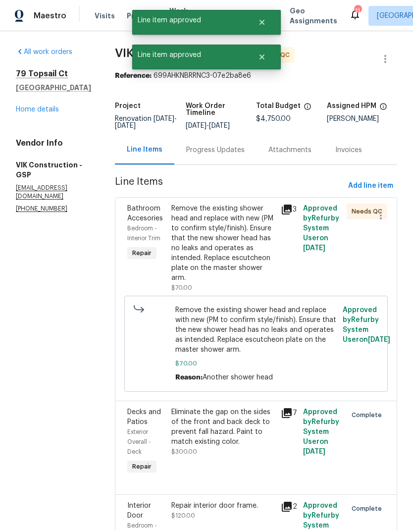
click at [210, 260] on div "Remove the existing shower head and replace with new (PM to confirm style/finis…" at bounding box center [223, 242] width 104 height 79
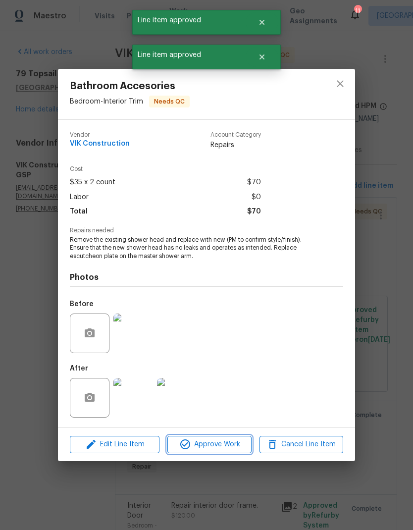
click at [214, 447] on span "Approve Work" at bounding box center [209, 444] width 78 height 12
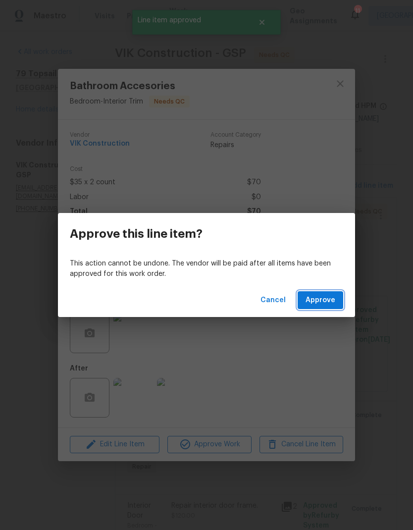
click at [315, 295] on span "Approve" at bounding box center [320, 300] width 30 height 12
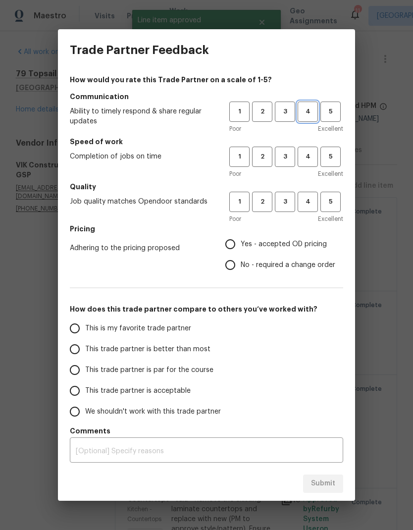
click at [306, 114] on span "4" at bounding box center [307, 111] width 18 height 11
click at [308, 160] on span "4" at bounding box center [307, 156] width 18 height 11
click at [308, 201] on span "4" at bounding box center [307, 201] width 18 height 11
click at [232, 245] on input "Yes - accepted OD pricing" at bounding box center [230, 244] width 21 height 21
radio input "true"
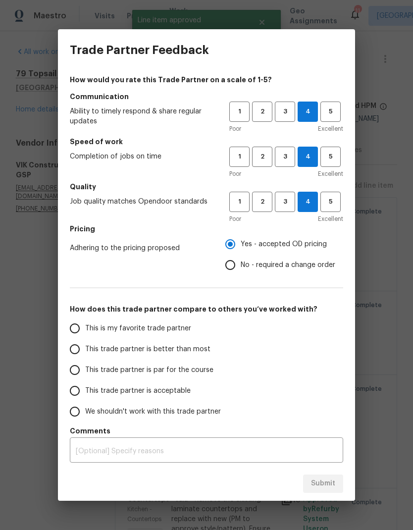
click at [71, 355] on input "This trade partner is better than most" at bounding box center [74, 349] width 21 height 21
click at [321, 476] on button "Submit" at bounding box center [323, 483] width 40 height 18
radio input "true"
radio input "false"
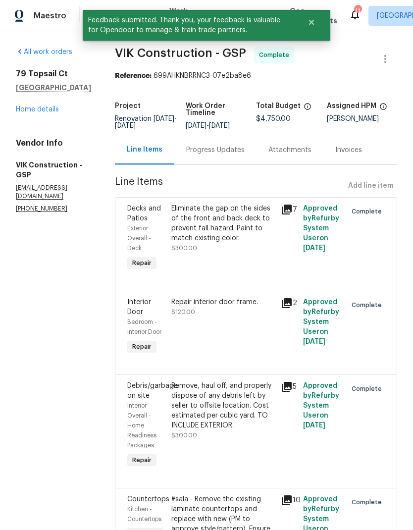
click at [311, 17] on button "Close" at bounding box center [311, 22] width 33 height 20
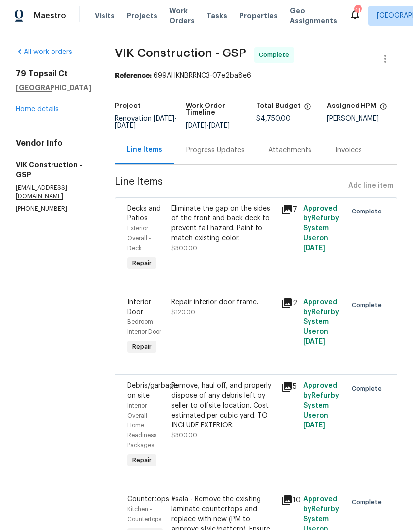
click at [175, 18] on span "Work Orders" at bounding box center [181, 16] width 25 height 20
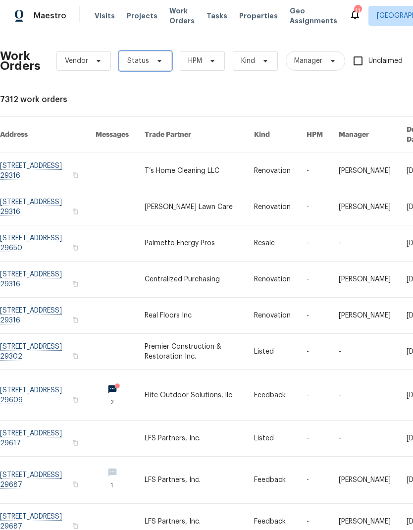
click at [152, 57] on span at bounding box center [157, 61] width 11 height 8
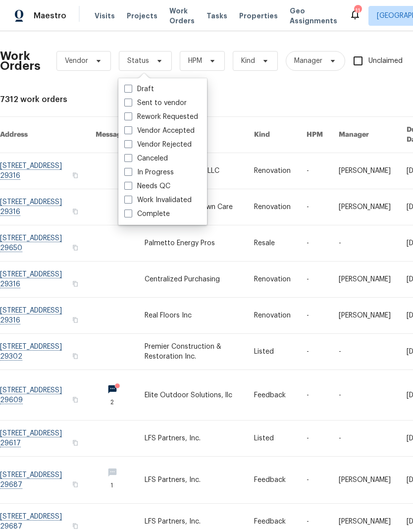
click at [134, 185] on label "Needs QC" at bounding box center [147, 186] width 46 height 10
click at [131, 185] on input "Needs QC" at bounding box center [127, 184] width 6 height 6
checkbox input "true"
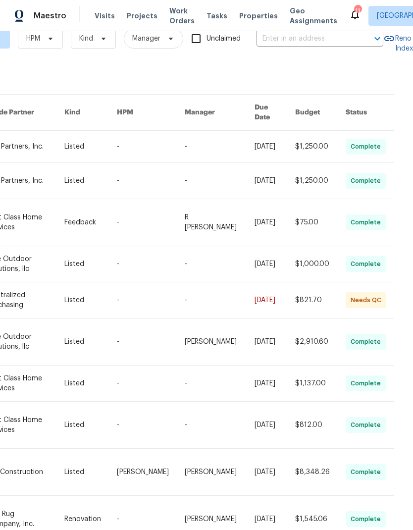
scroll to position [40, 0]
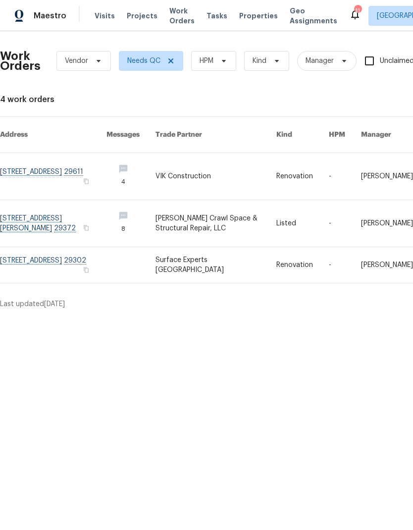
scroll to position [0, 0]
click at [65, 207] on link at bounding box center [53, 223] width 106 height 47
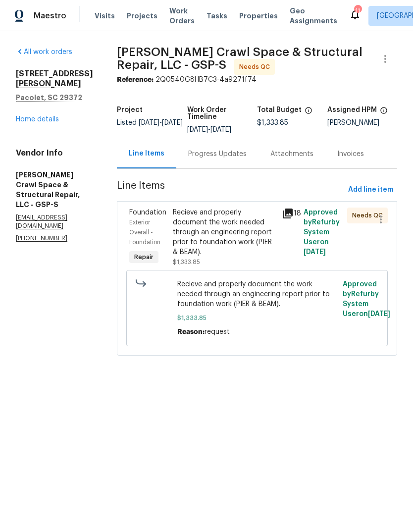
click at [245, 159] on div "Progress Updates" at bounding box center [217, 154] width 58 height 10
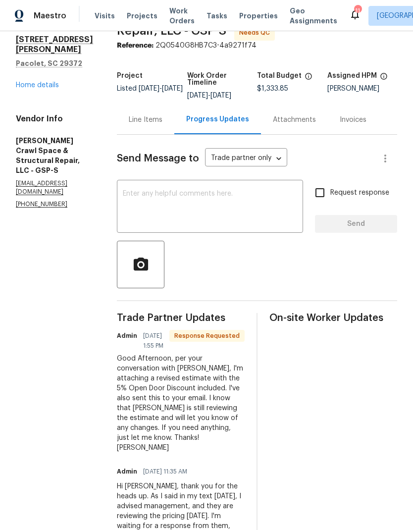
click at [172, 23] on span "Work Orders" at bounding box center [181, 16] width 25 height 20
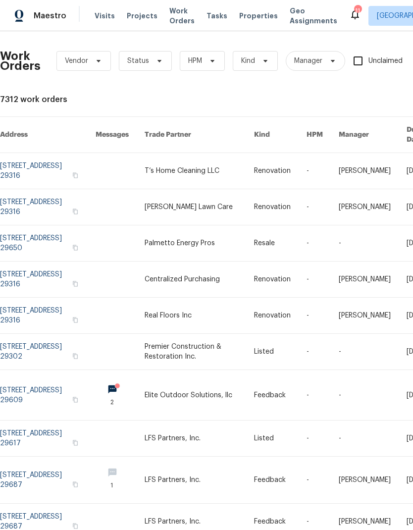
click at [171, 22] on span "Work Orders" at bounding box center [181, 16] width 25 height 20
click at [157, 62] on icon at bounding box center [159, 61] width 8 height 8
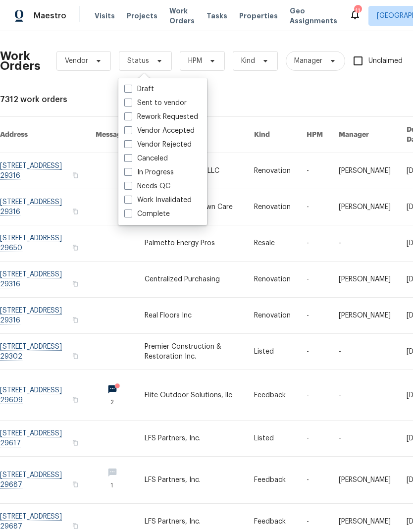
click at [135, 187] on label "Needs QC" at bounding box center [147, 186] width 46 height 10
click at [131, 187] on input "Needs QC" at bounding box center [127, 184] width 6 height 6
checkbox input "true"
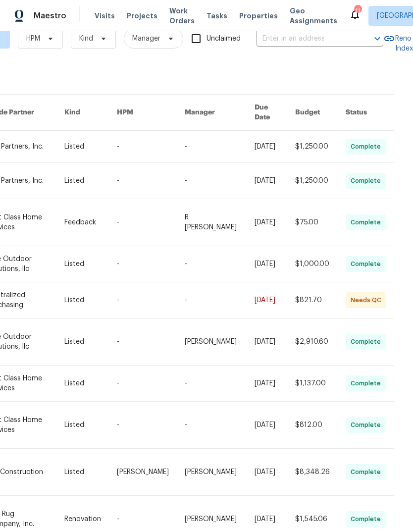
scroll to position [22, 175]
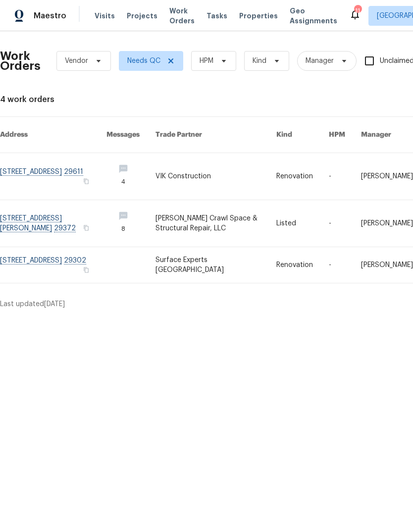
scroll to position [0, 0]
click at [59, 250] on link at bounding box center [53, 265] width 106 height 36
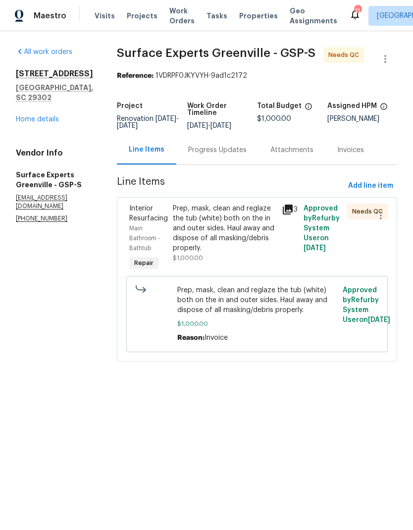
click at [203, 244] on div "Prep, mask, clean and reglaze the tub (white) both on the in and outer sides. H…" at bounding box center [224, 227] width 103 height 49
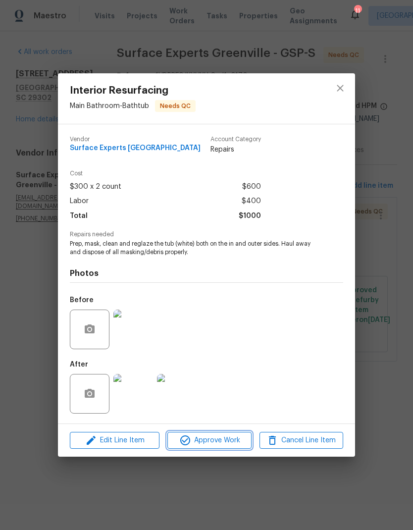
click at [230, 440] on span "Approve Work" at bounding box center [209, 440] width 78 height 12
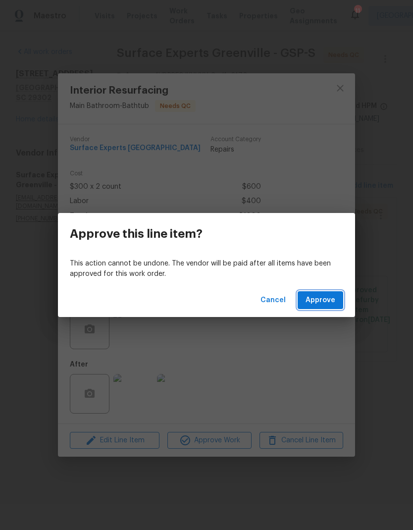
click at [327, 291] on button "Approve" at bounding box center [320, 300] width 46 height 18
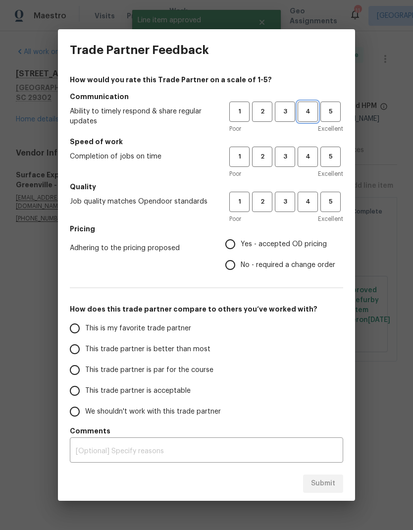
click at [305, 112] on span "4" at bounding box center [307, 111] width 18 height 11
click at [313, 157] on span "4" at bounding box center [307, 156] width 18 height 11
click at [314, 196] on button "4" at bounding box center [307, 202] width 20 height 20
click at [235, 240] on input "Yes - accepted OD pricing" at bounding box center [230, 244] width 21 height 21
radio input "true"
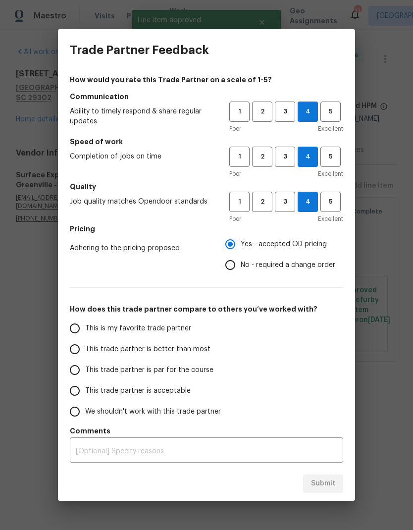
click at [74, 352] on input "This trade partner is better than most" at bounding box center [74, 349] width 21 height 21
click at [319, 480] on span "Submit" at bounding box center [323, 483] width 24 height 12
radio input "true"
radio input "false"
